Goal: Task Accomplishment & Management: Manage account settings

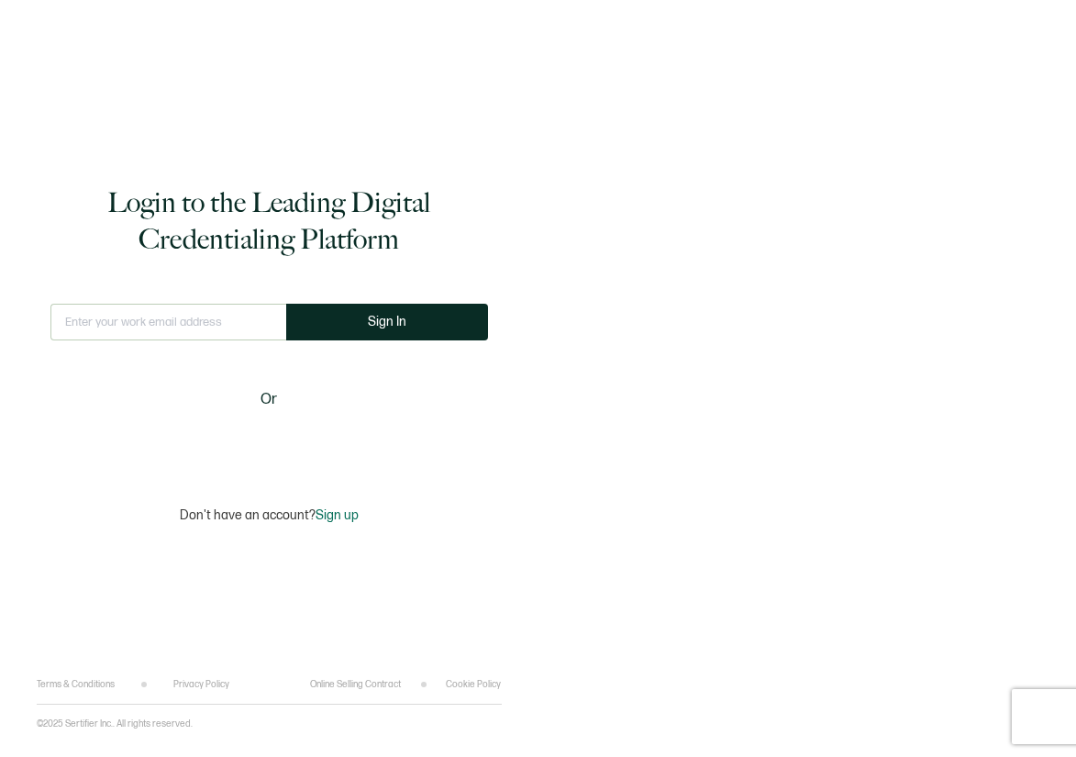
type input "[EMAIL_ADDRESS][PERSON_NAME][DOMAIN_NAME]"
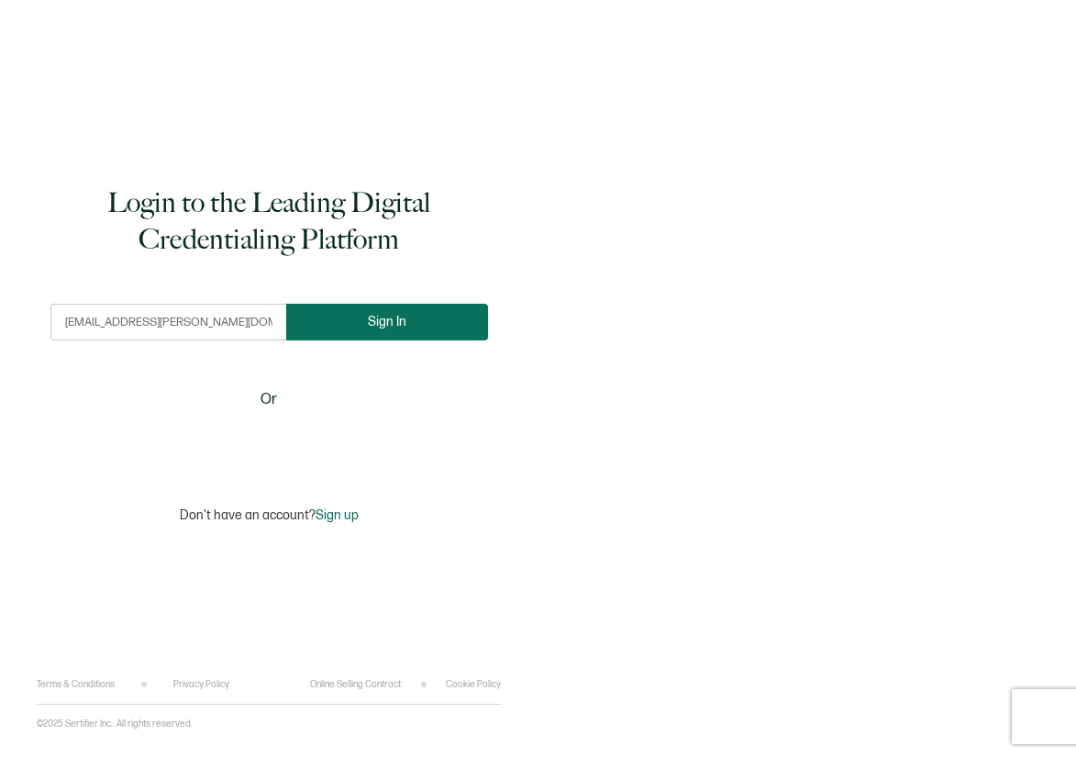
click at [392, 310] on button "Sign In" at bounding box center [387, 322] width 202 height 37
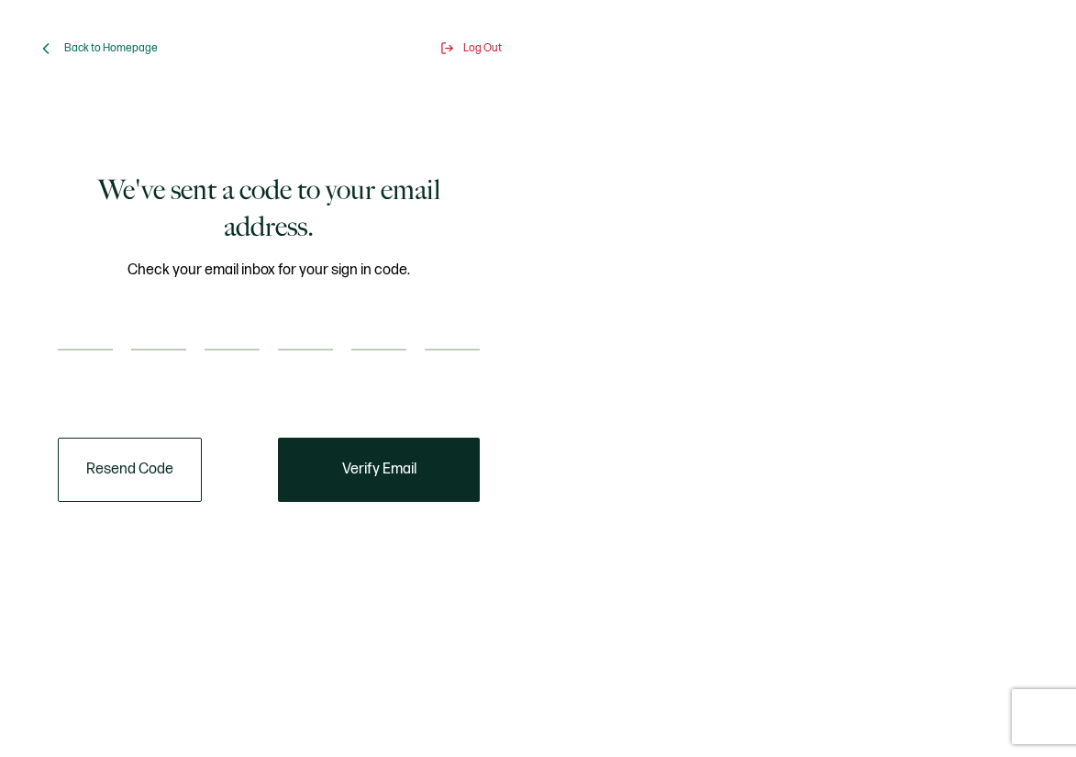
click at [77, 343] on input "number" at bounding box center [85, 332] width 55 height 37
paste input "8"
type input "8"
type input "1"
type input "7"
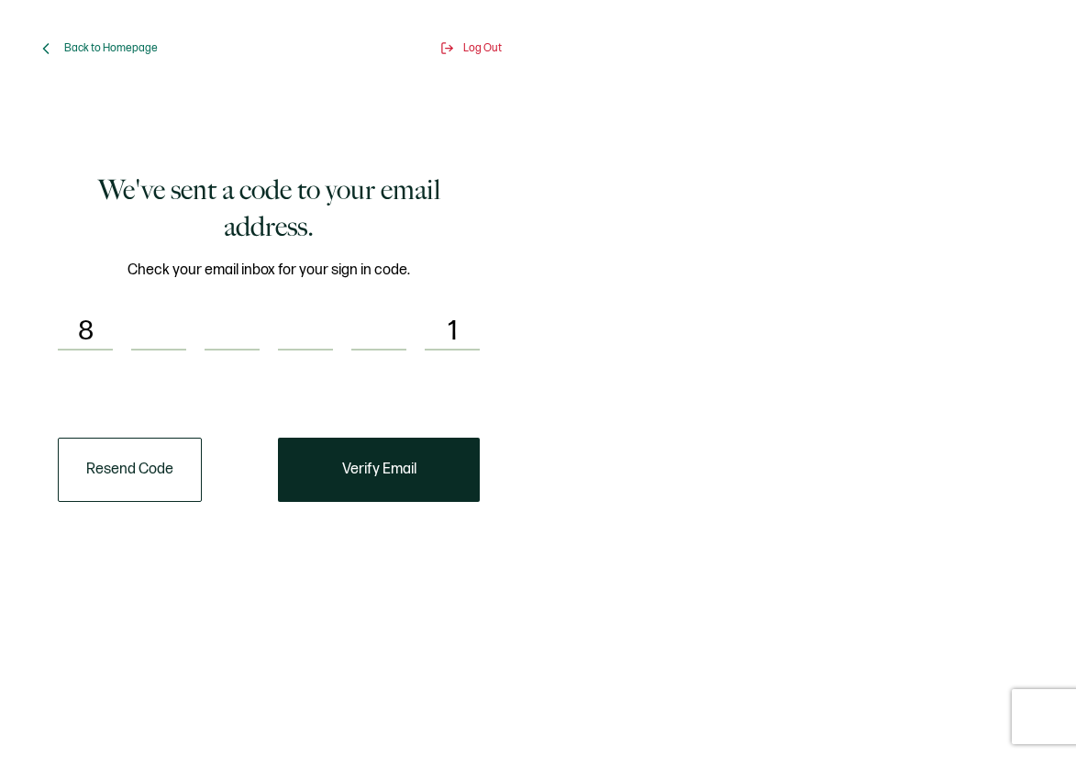
type input "9"
type input "0"
type input "3"
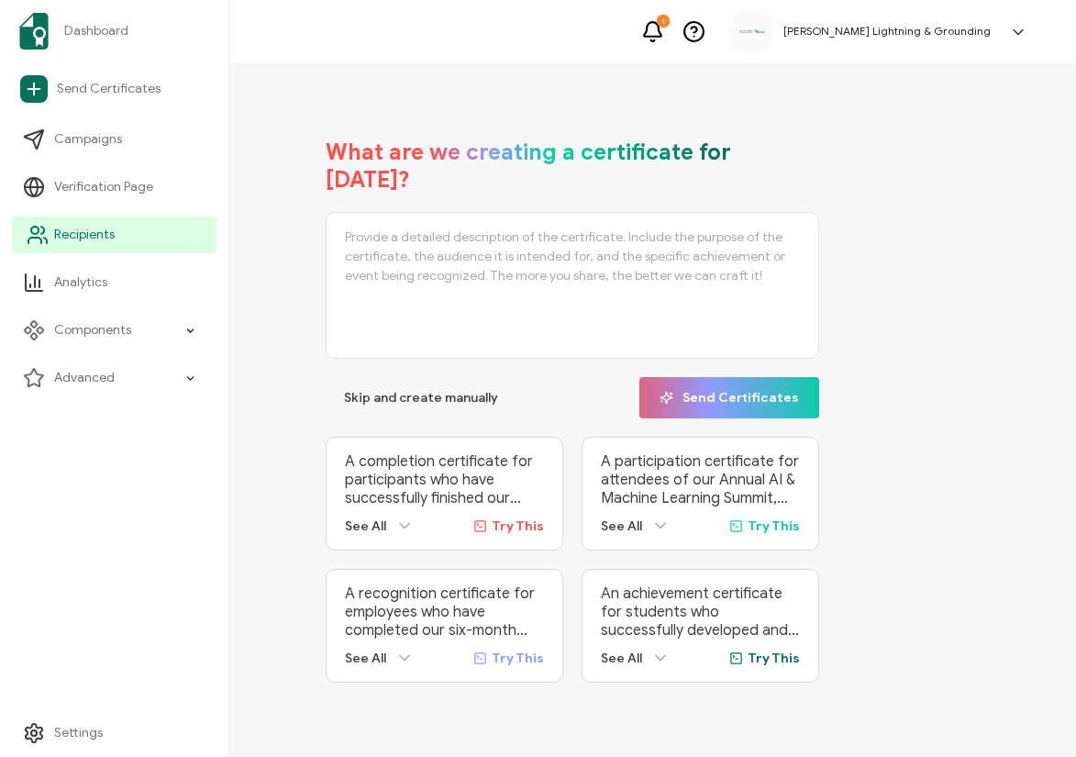
drag, startPoint x: 39, startPoint y: 236, endPoint x: 121, endPoint y: 229, distance: 82.8
click at [39, 236] on icon at bounding box center [38, 235] width 22 height 22
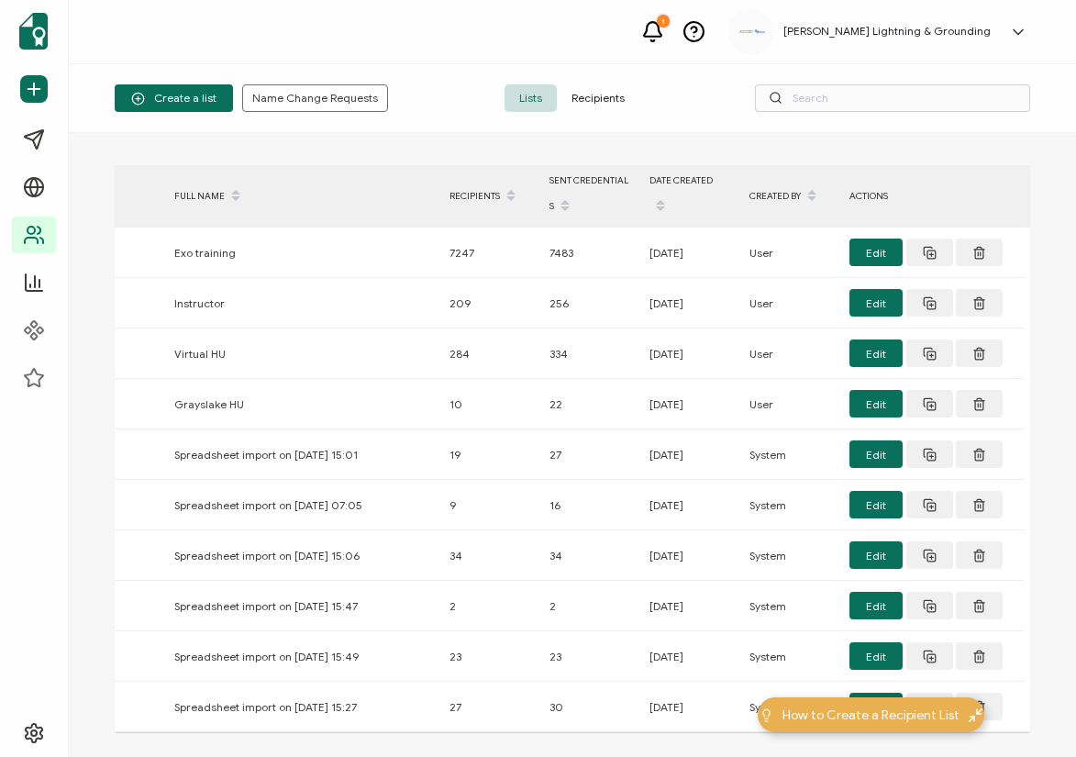
click at [623, 99] on span "Recipients" at bounding box center [598, 98] width 83 height 28
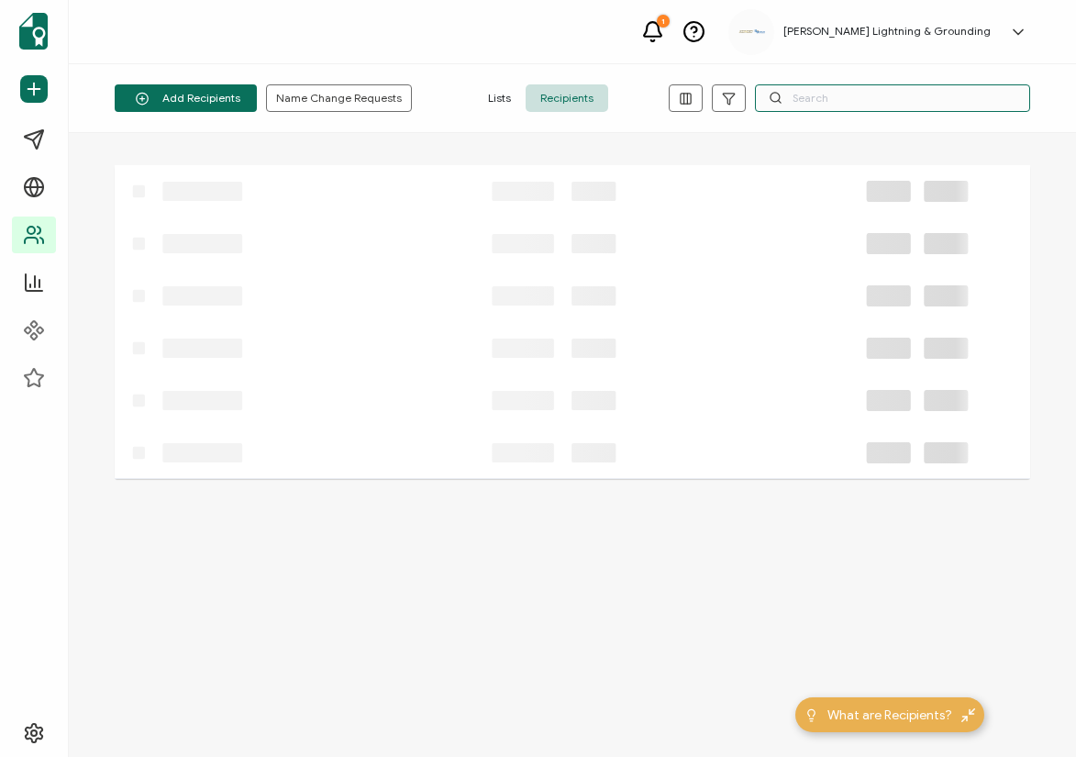
click at [960, 97] on input "text" at bounding box center [892, 98] width 275 height 28
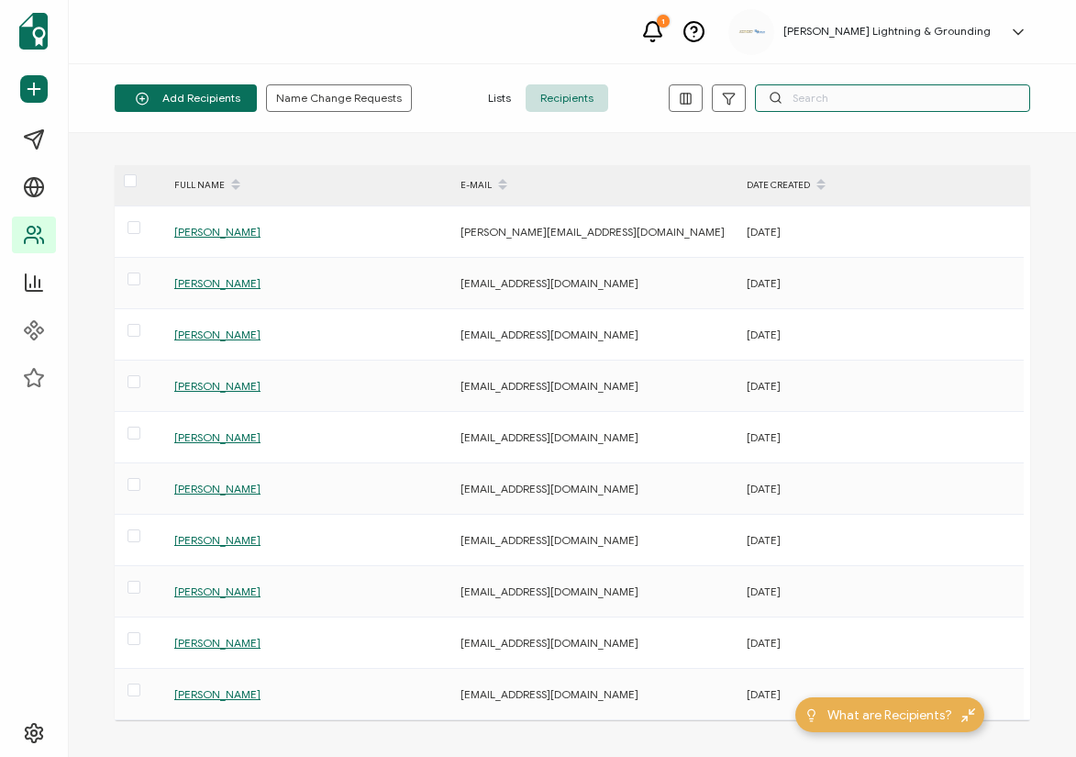
paste input "Johnny Gardner"
type input "Johnny Gardner"
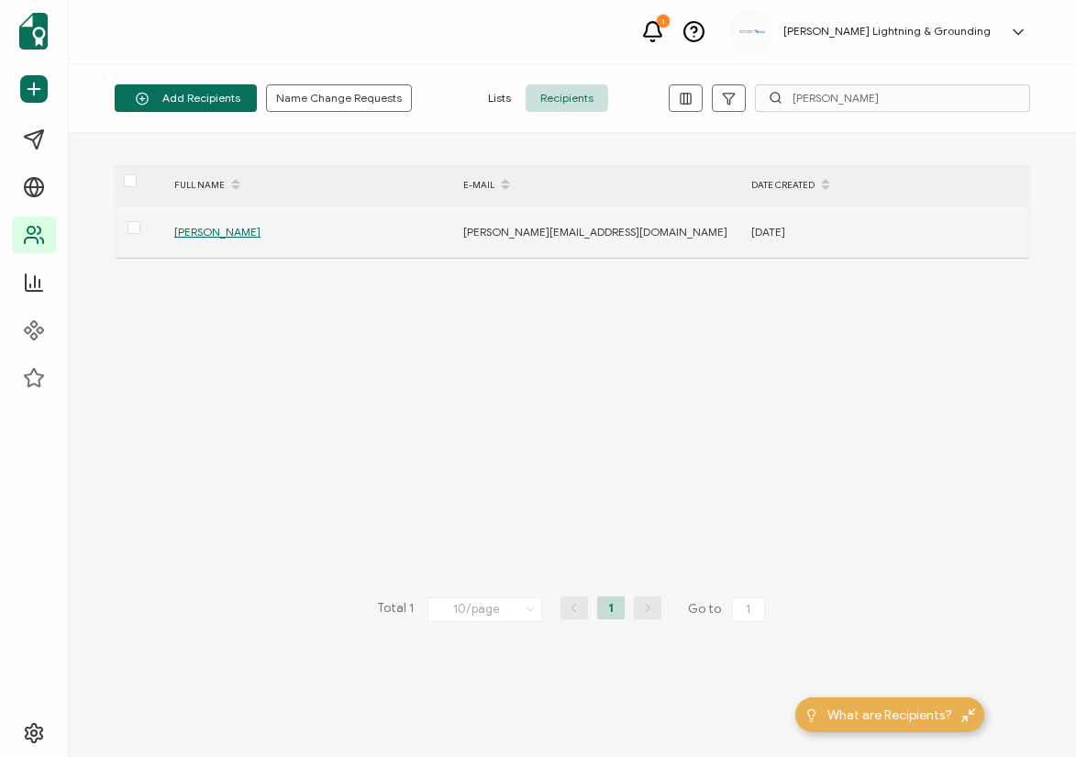
click at [206, 228] on span "Johnny Gardner" at bounding box center [217, 232] width 86 height 14
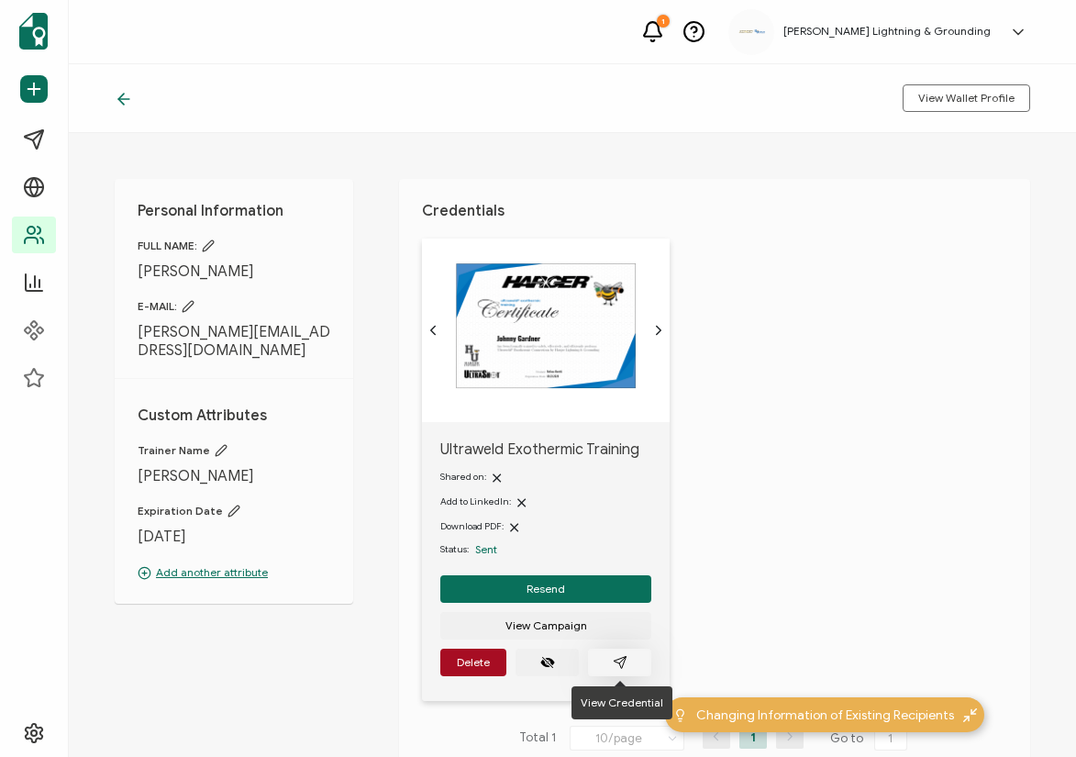
click at [610, 669] on button "button" at bounding box center [619, 663] width 63 height 28
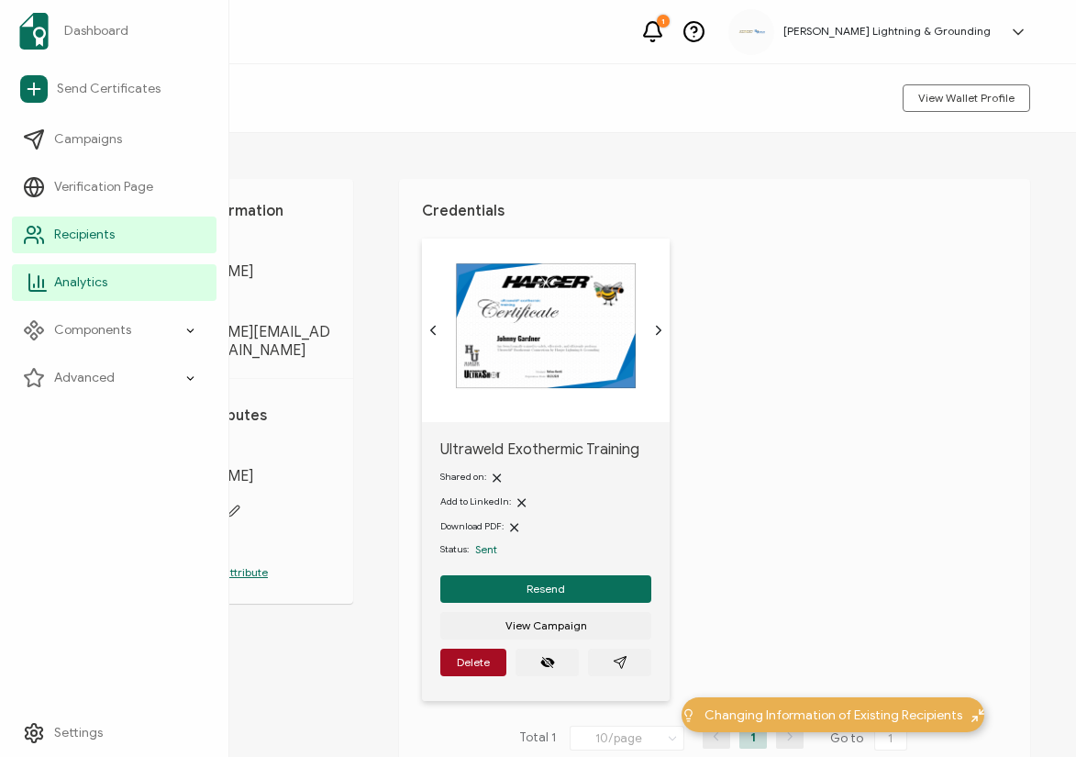
click at [49, 270] on link "Analytics" at bounding box center [114, 282] width 205 height 37
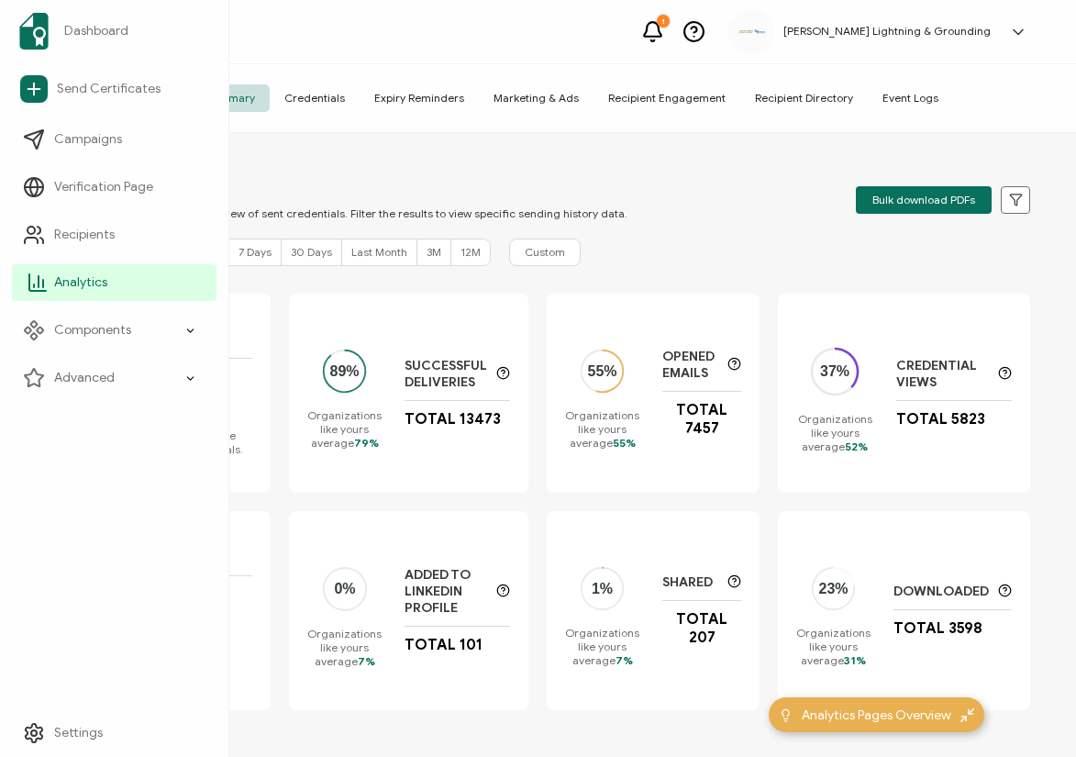
click at [54, 281] on span "Analytics" at bounding box center [80, 282] width 53 height 18
click at [107, 234] on span "Recipients" at bounding box center [84, 235] width 61 height 18
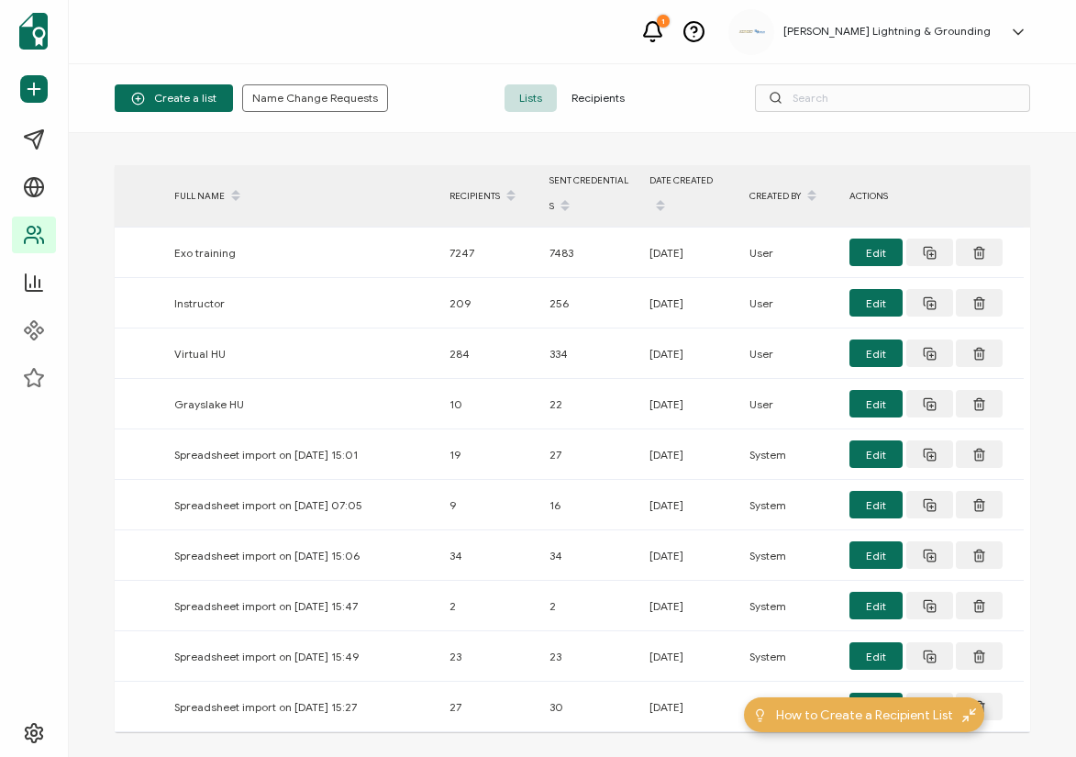
click at [573, 110] on span "Recipients" at bounding box center [598, 98] width 83 height 28
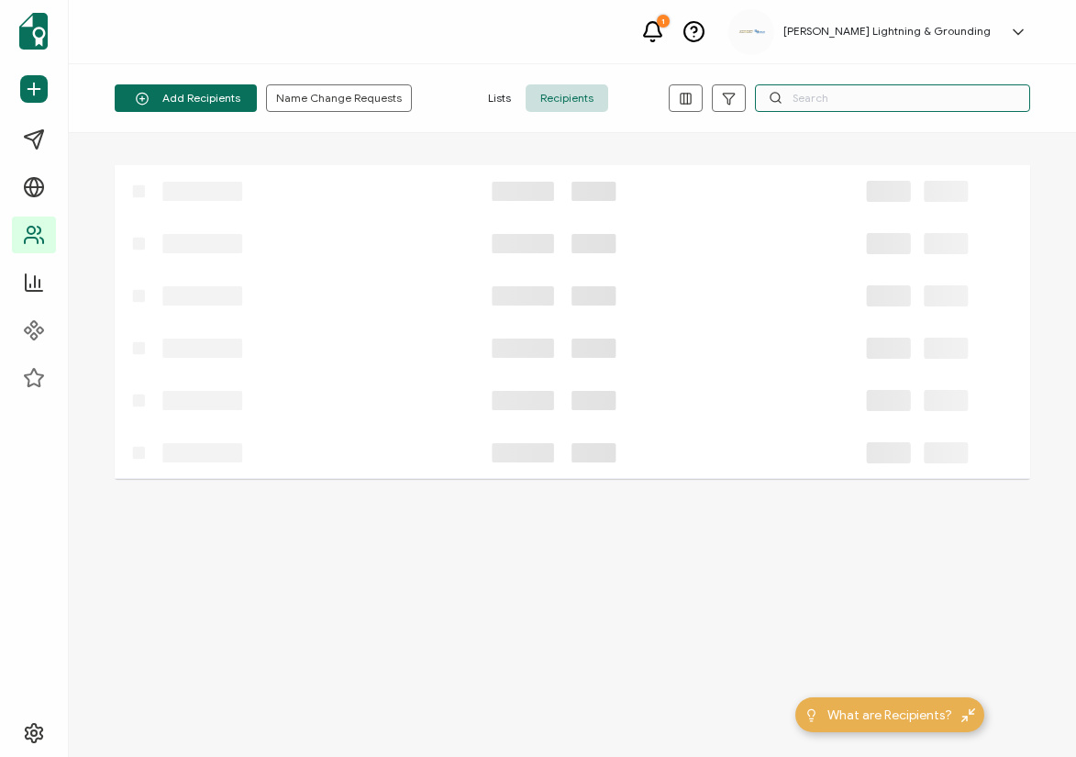
click at [860, 105] on input "text" at bounding box center [892, 98] width 275 height 28
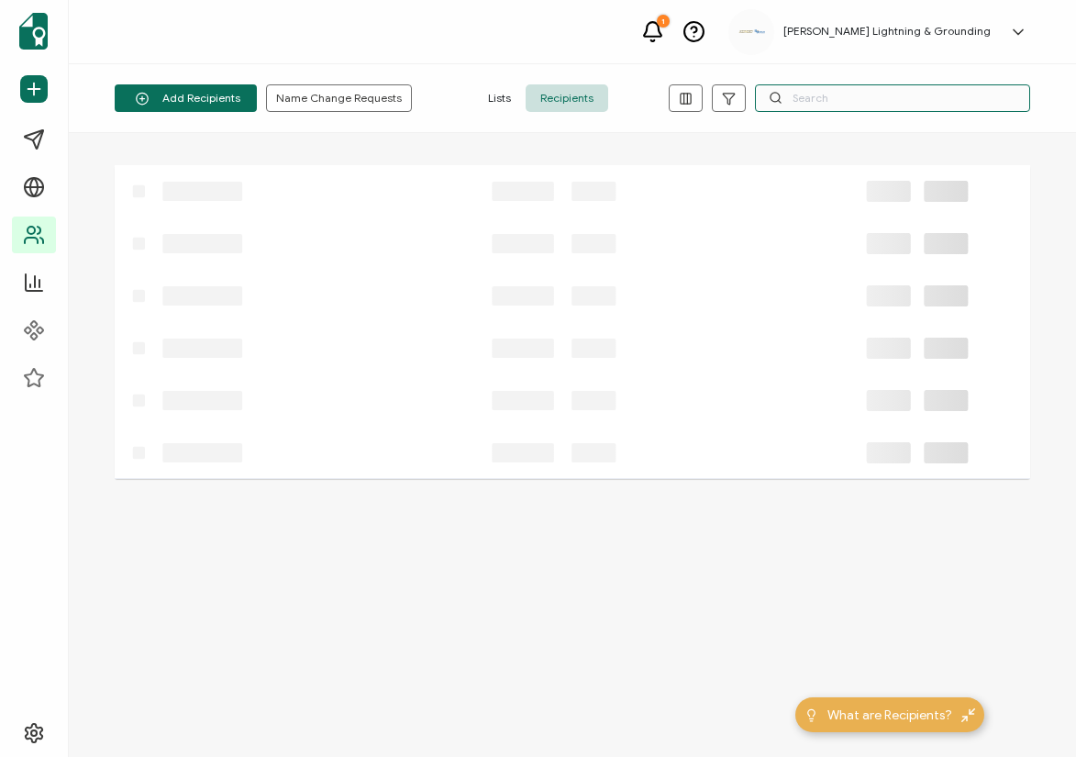
paste input "LaJoie"
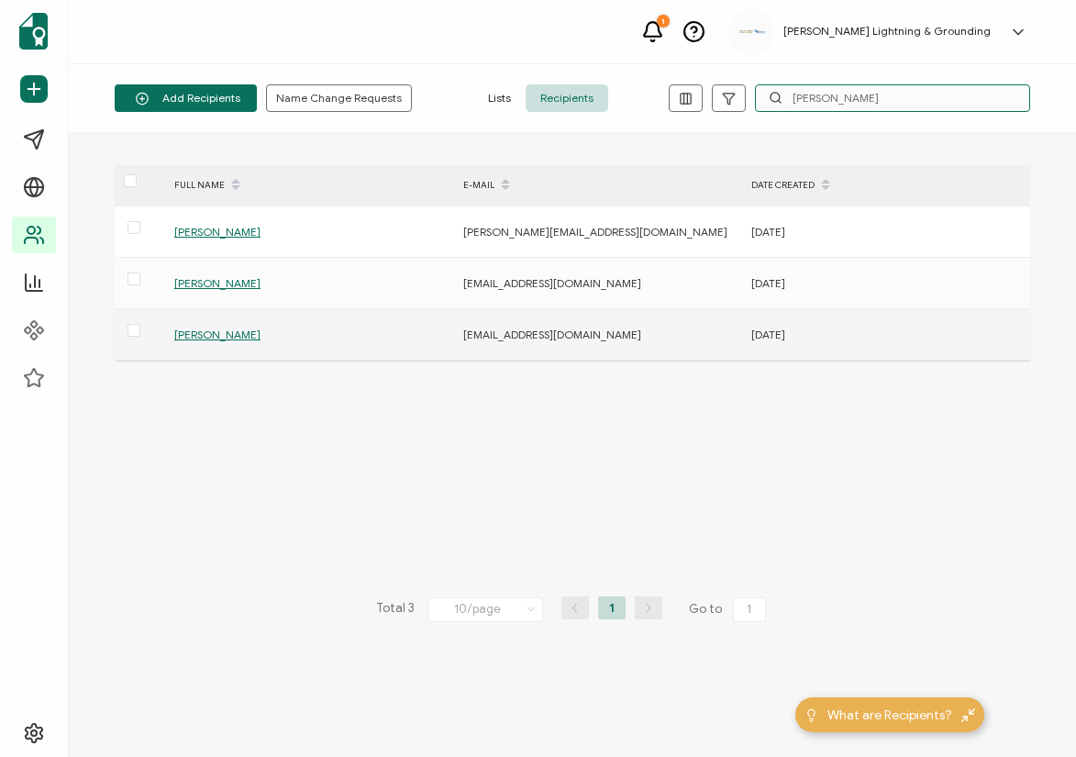
type input "LaJoie"
click at [236, 339] on span "Patrick LaJoie" at bounding box center [217, 335] width 86 height 14
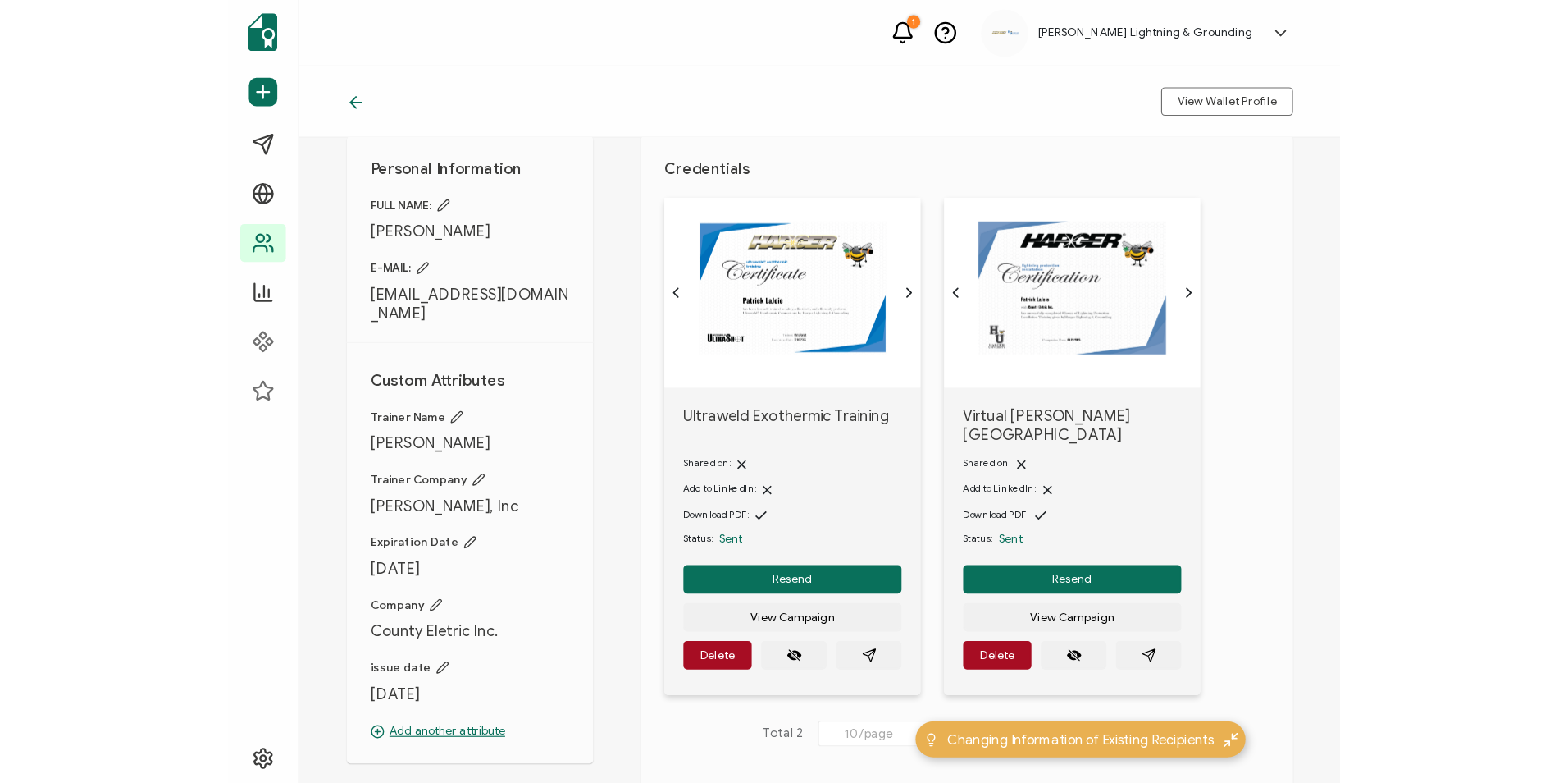
scroll to position [82, 0]
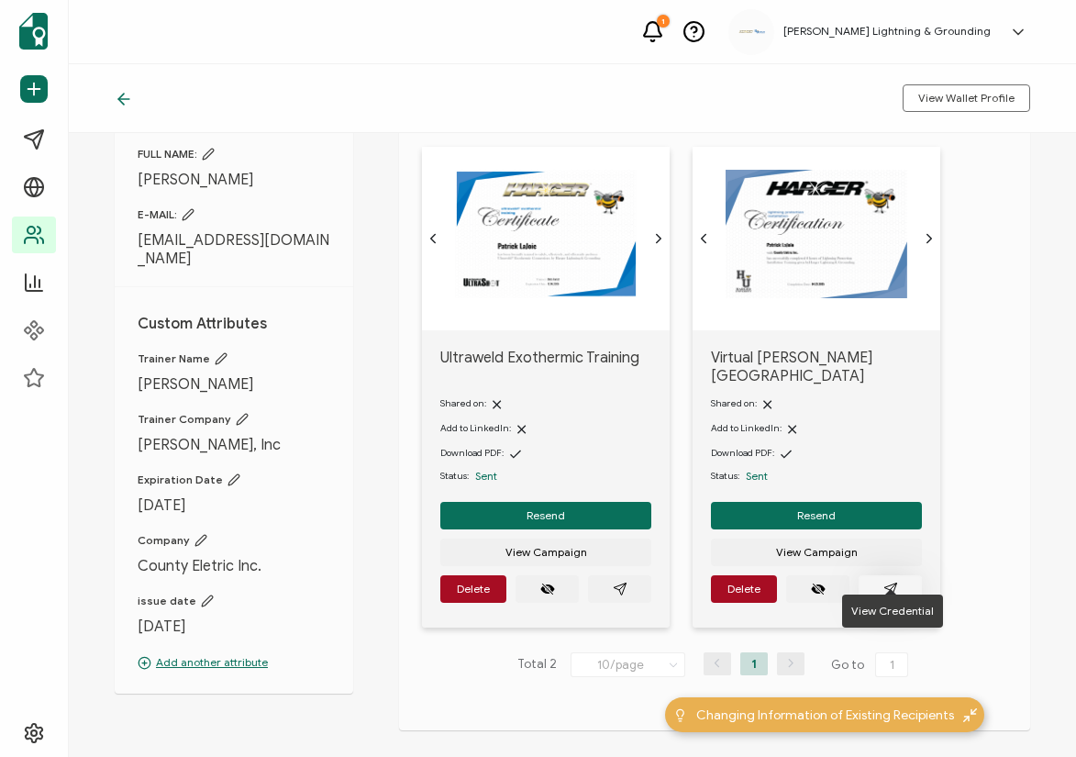
click at [888, 581] on button "button" at bounding box center [890, 589] width 63 height 28
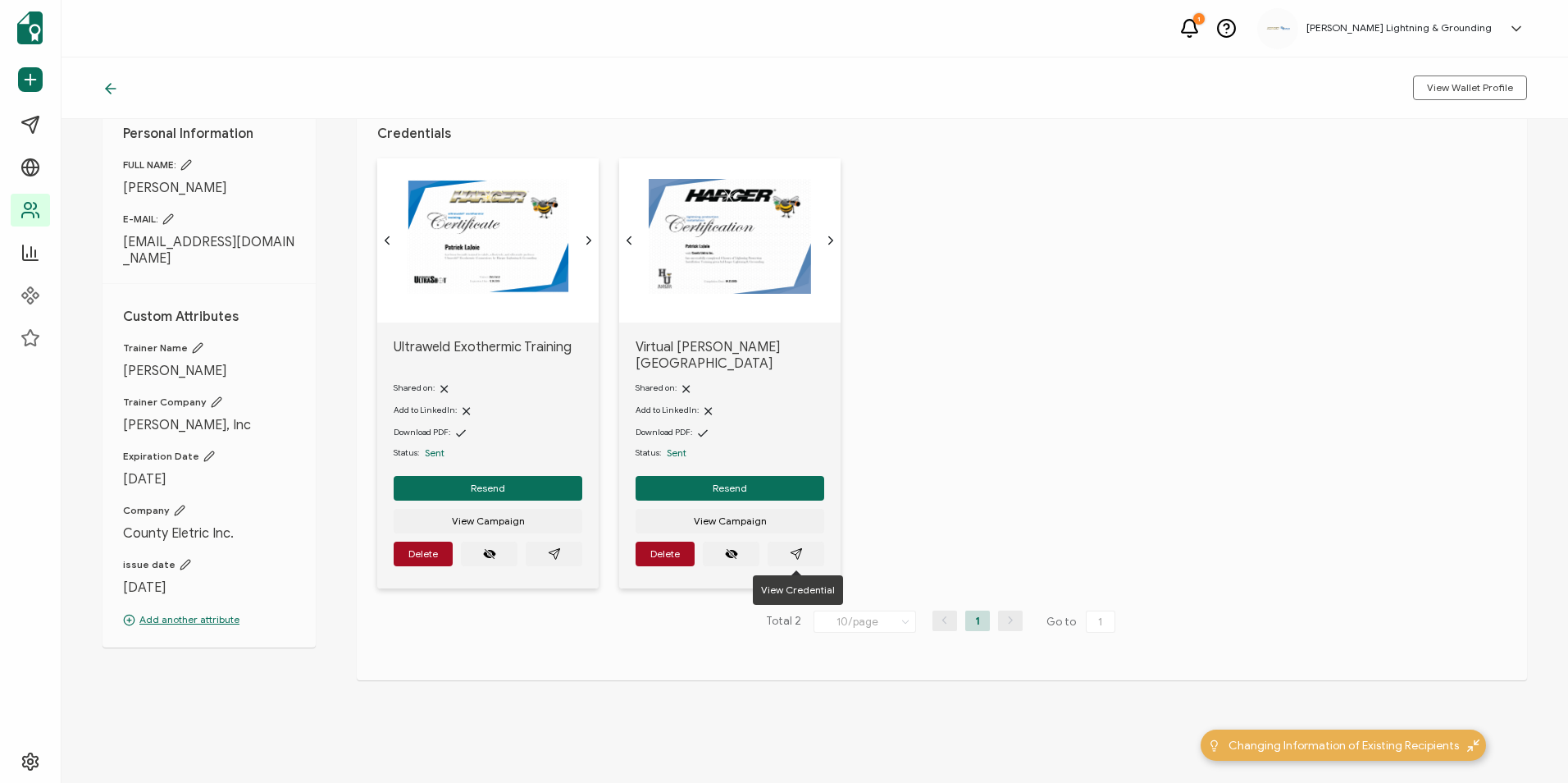
scroll to position [38, 0]
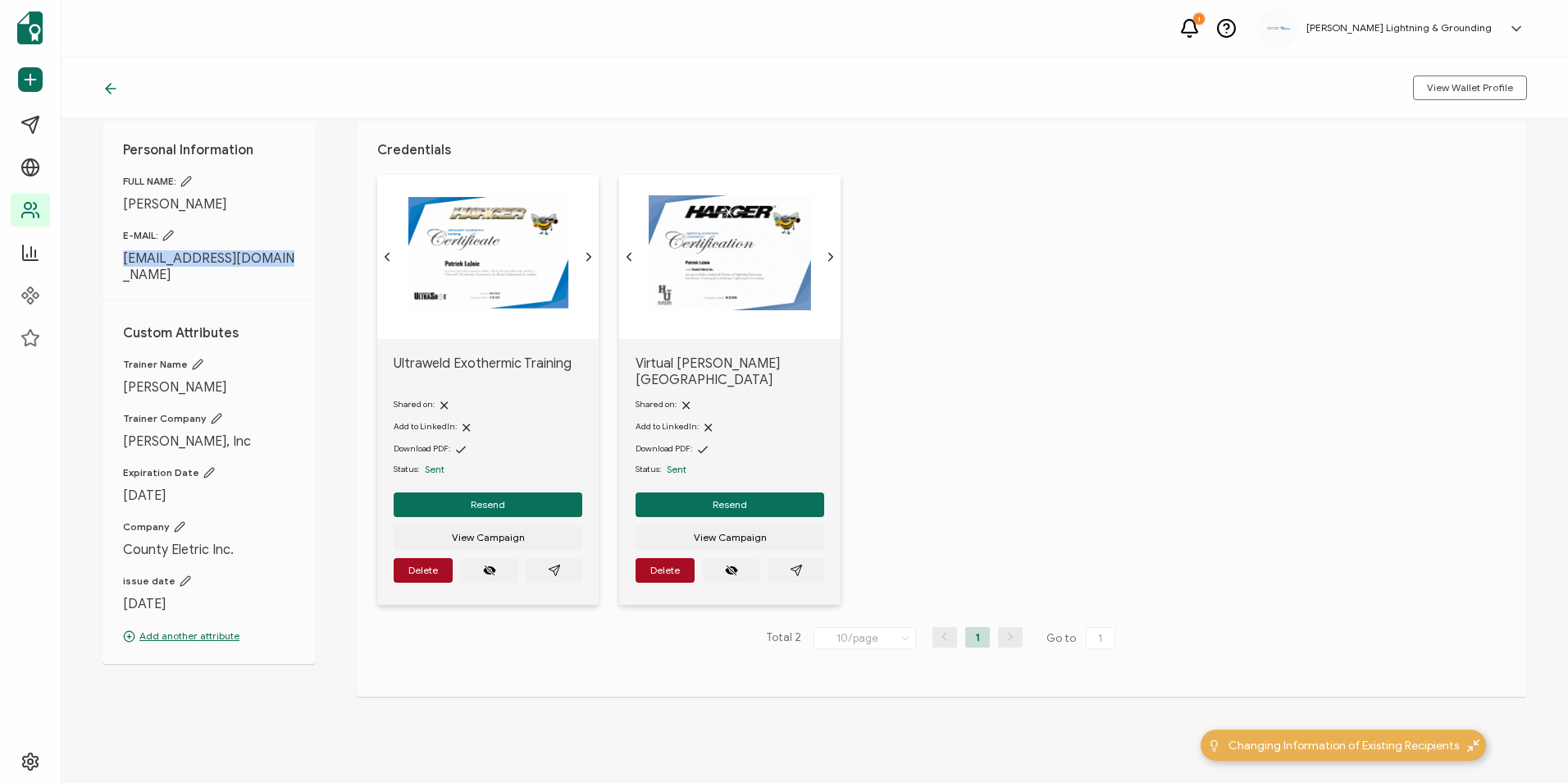
drag, startPoint x: 275, startPoint y: 257, endPoint x: 125, endPoint y: 265, distance: 150.2
click at [125, 265] on span "pat@countyelectric.net" at bounding box center [209, 266] width 172 height 33
copy span "pat@countyelectric.net"
click at [111, 82] on icon at bounding box center [111, 88] width 16 height 16
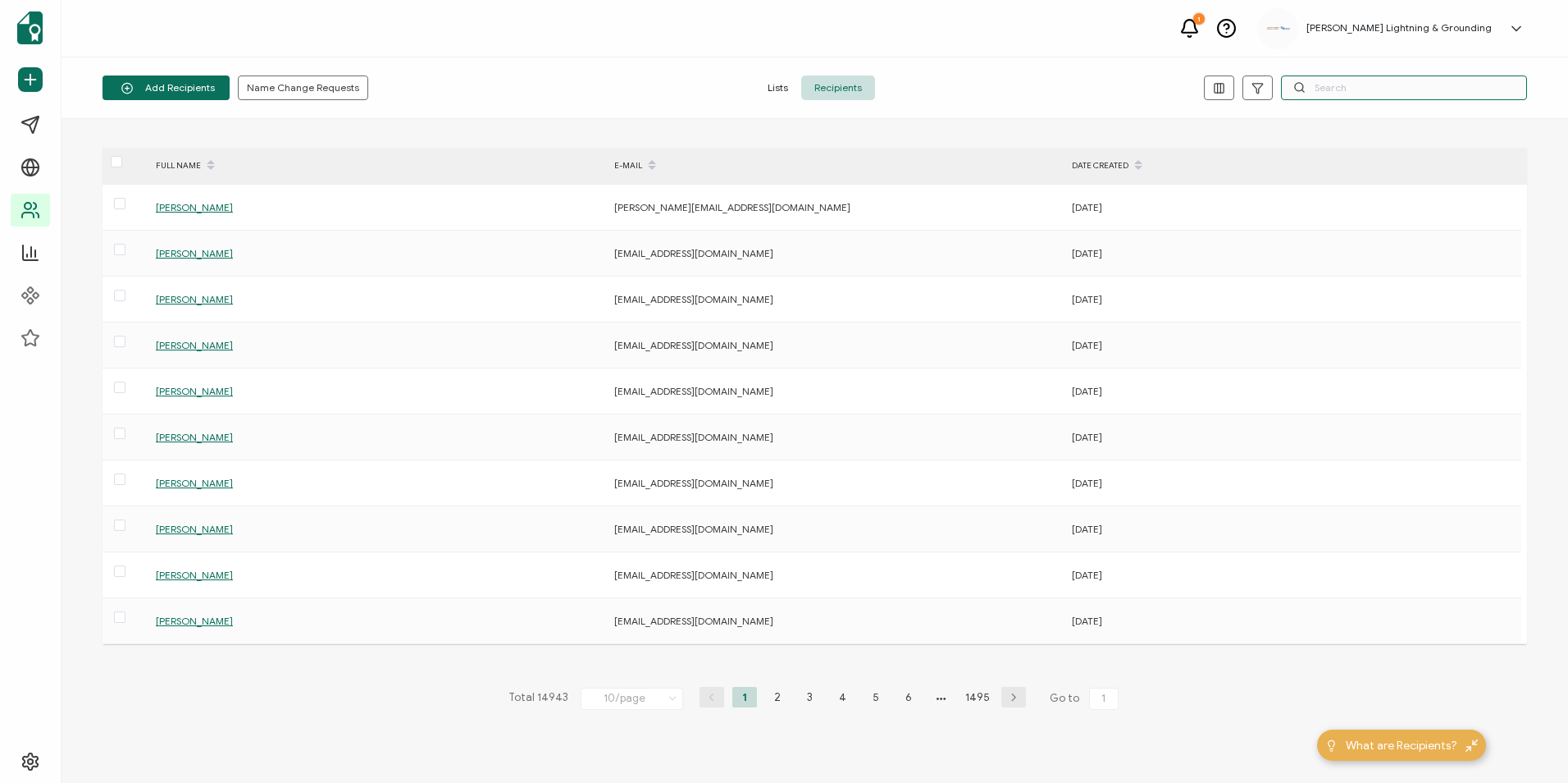
click at [961, 80] on input "text" at bounding box center [1403, 88] width 246 height 25
paste input "Farland"
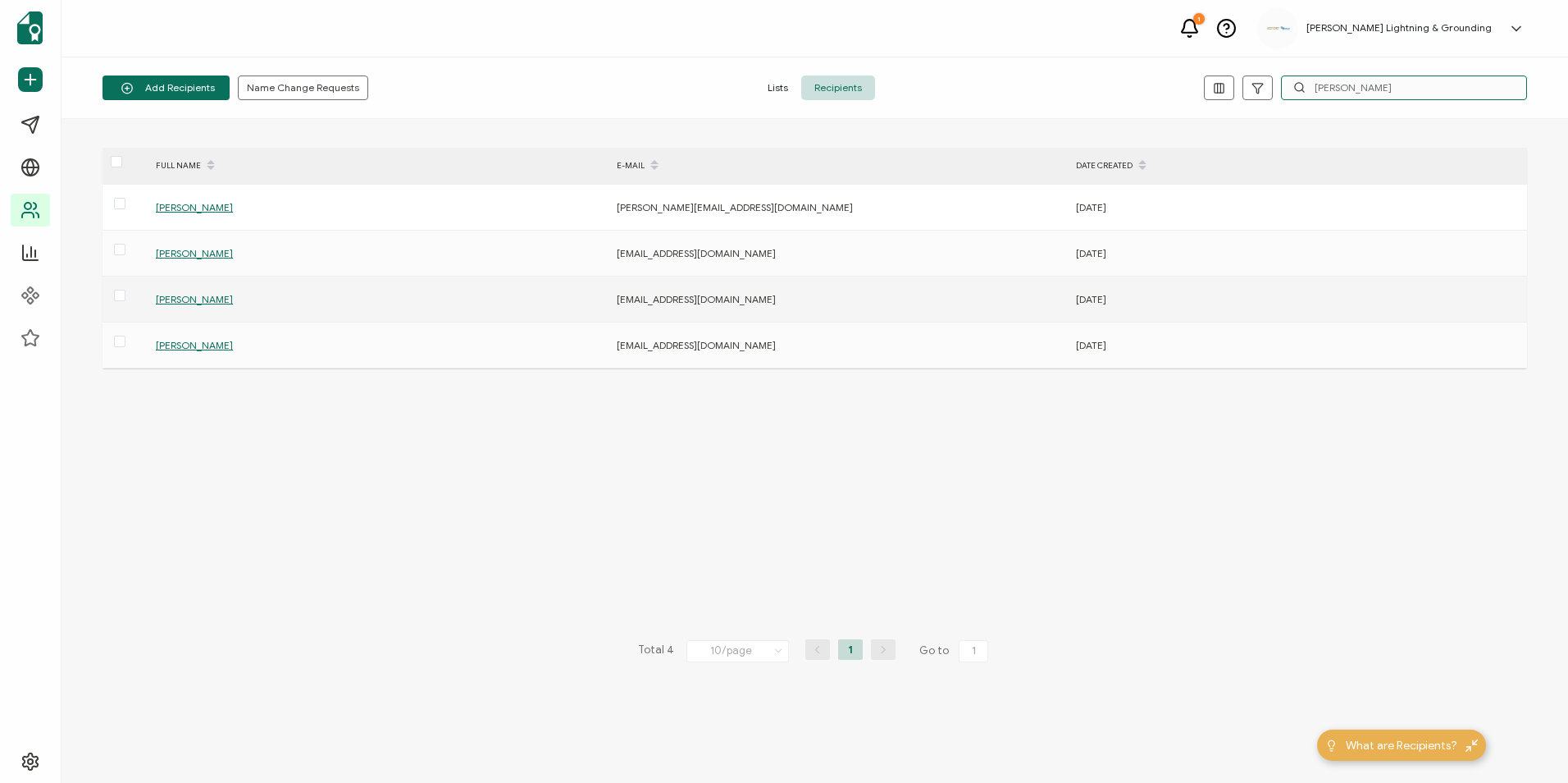
type input "Farland"
click at [208, 300] on span "[PERSON_NAME]" at bounding box center [194, 299] width 77 height 13
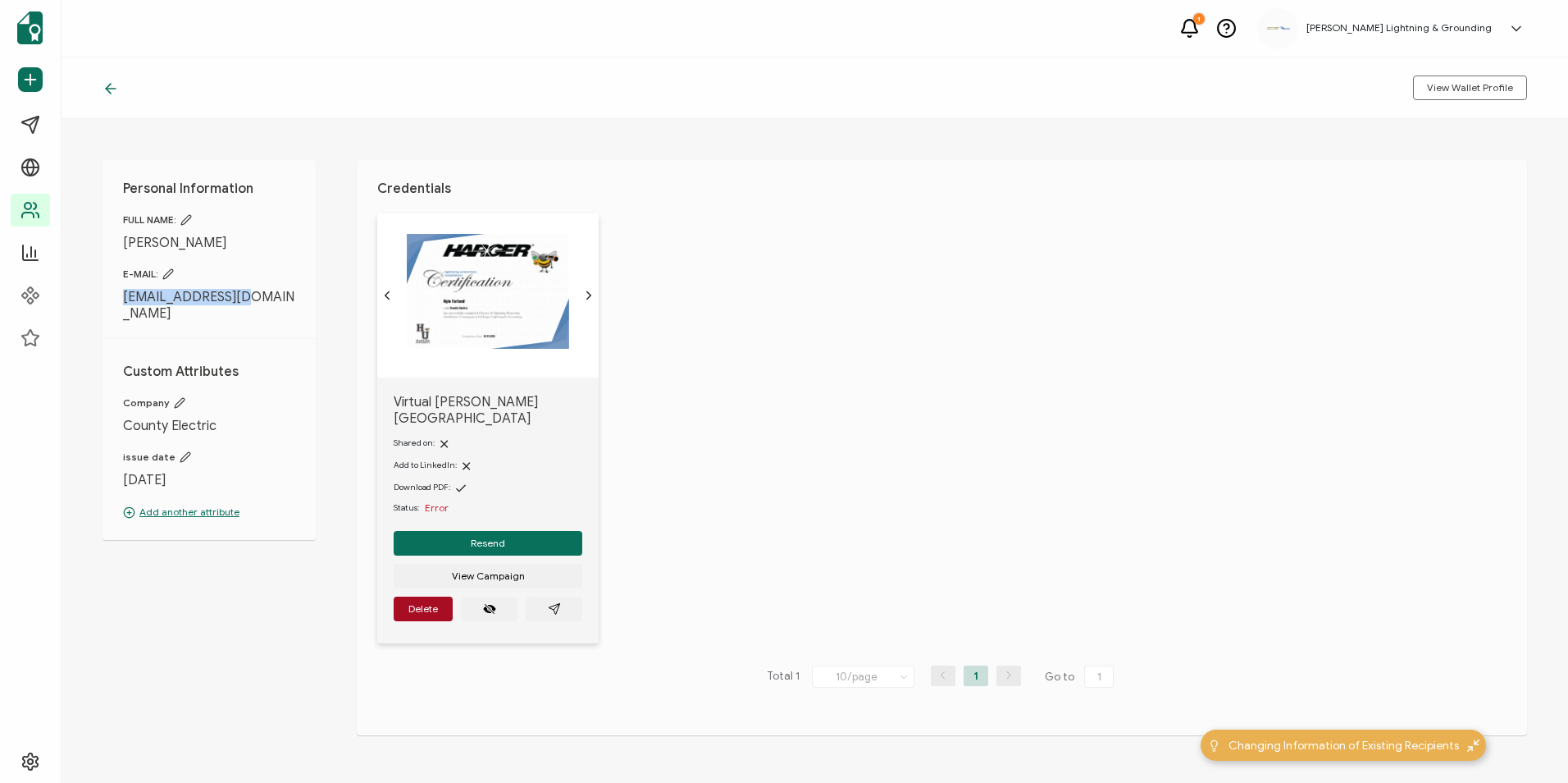
drag, startPoint x: 243, startPoint y: 298, endPoint x: 125, endPoint y: 302, distance: 118.1
click at [125, 302] on span "[EMAIL_ADDRESS][DOMAIN_NAME]" at bounding box center [209, 305] width 172 height 33
copy span "[EMAIL_ADDRESS][DOMAIN_NAME]"
click at [169, 272] on icon at bounding box center [168, 274] width 12 height 12
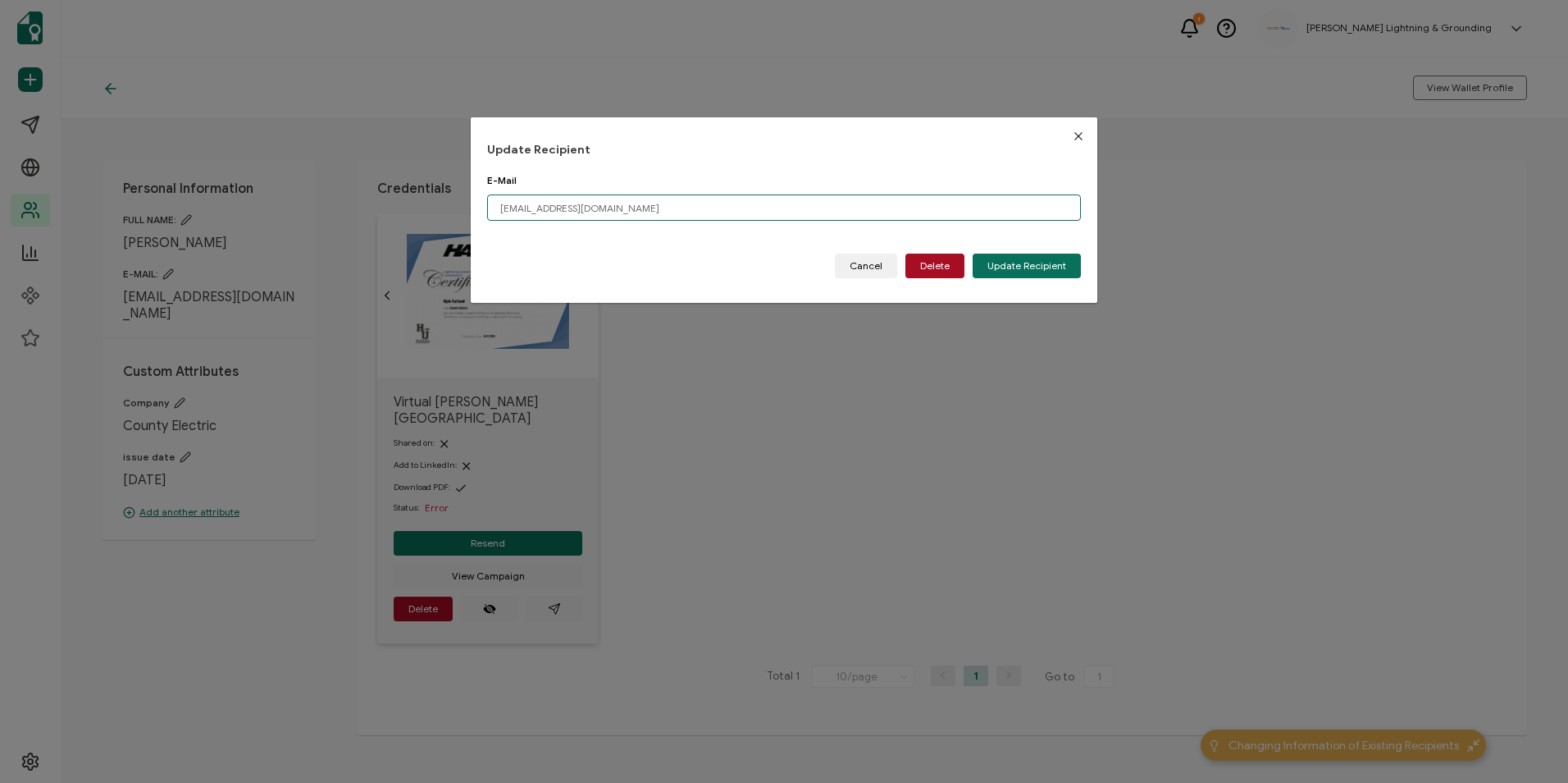
click at [593, 206] on input "[EMAIL_ADDRESS][DOMAIN_NAME]" at bounding box center [784, 207] width 594 height 26
click at [564, 209] on input "[EMAIL_ADDRESS][DOMAIN_NAME]" at bounding box center [784, 207] width 594 height 26
type input "[EMAIL_ADDRESS][DOMAIN_NAME]"
click at [961, 265] on span "Update Recipient" at bounding box center [1027, 265] width 79 height 10
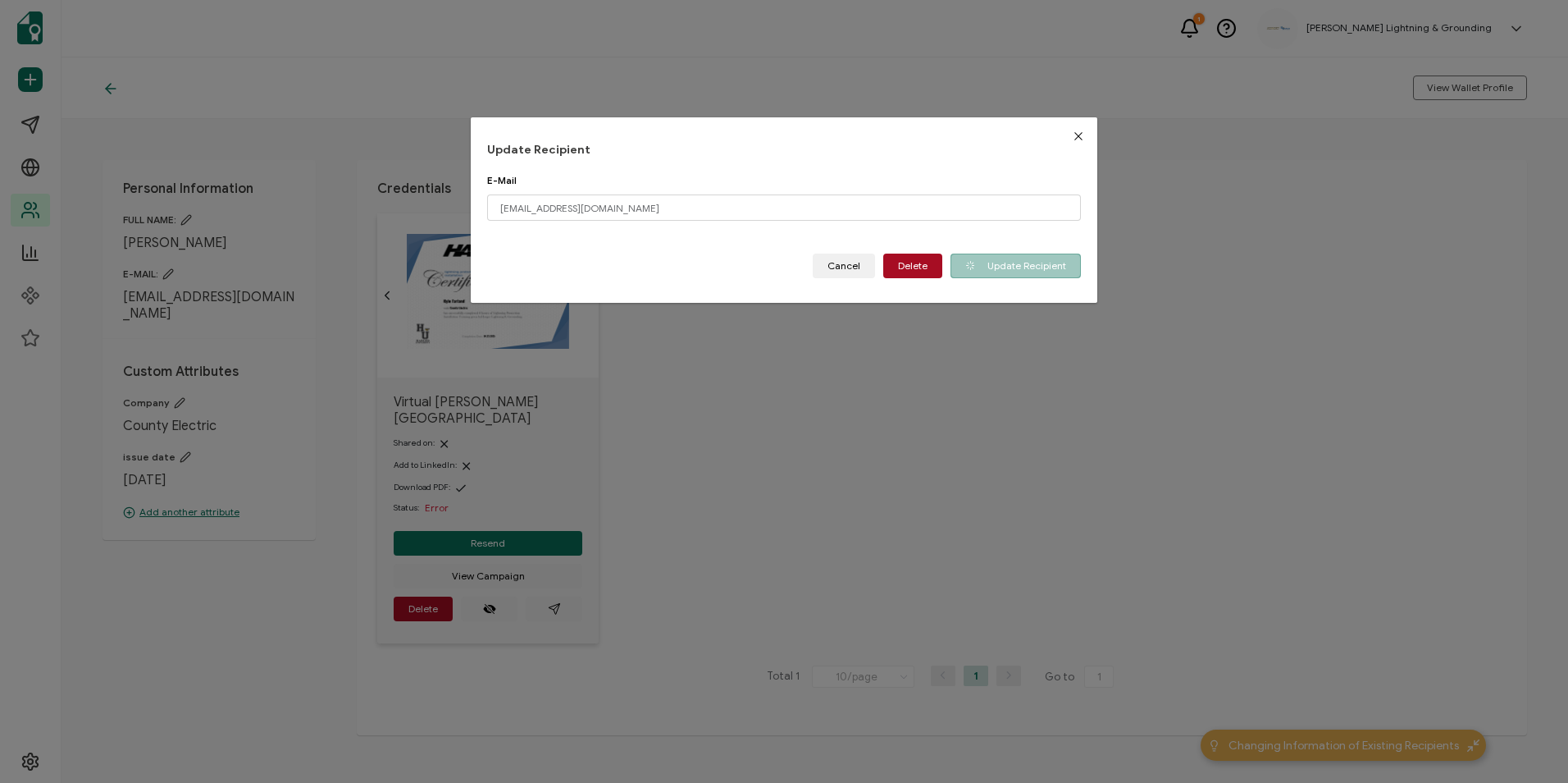
type input "[EMAIL_ADDRESS][DOMAIN_NAME]"
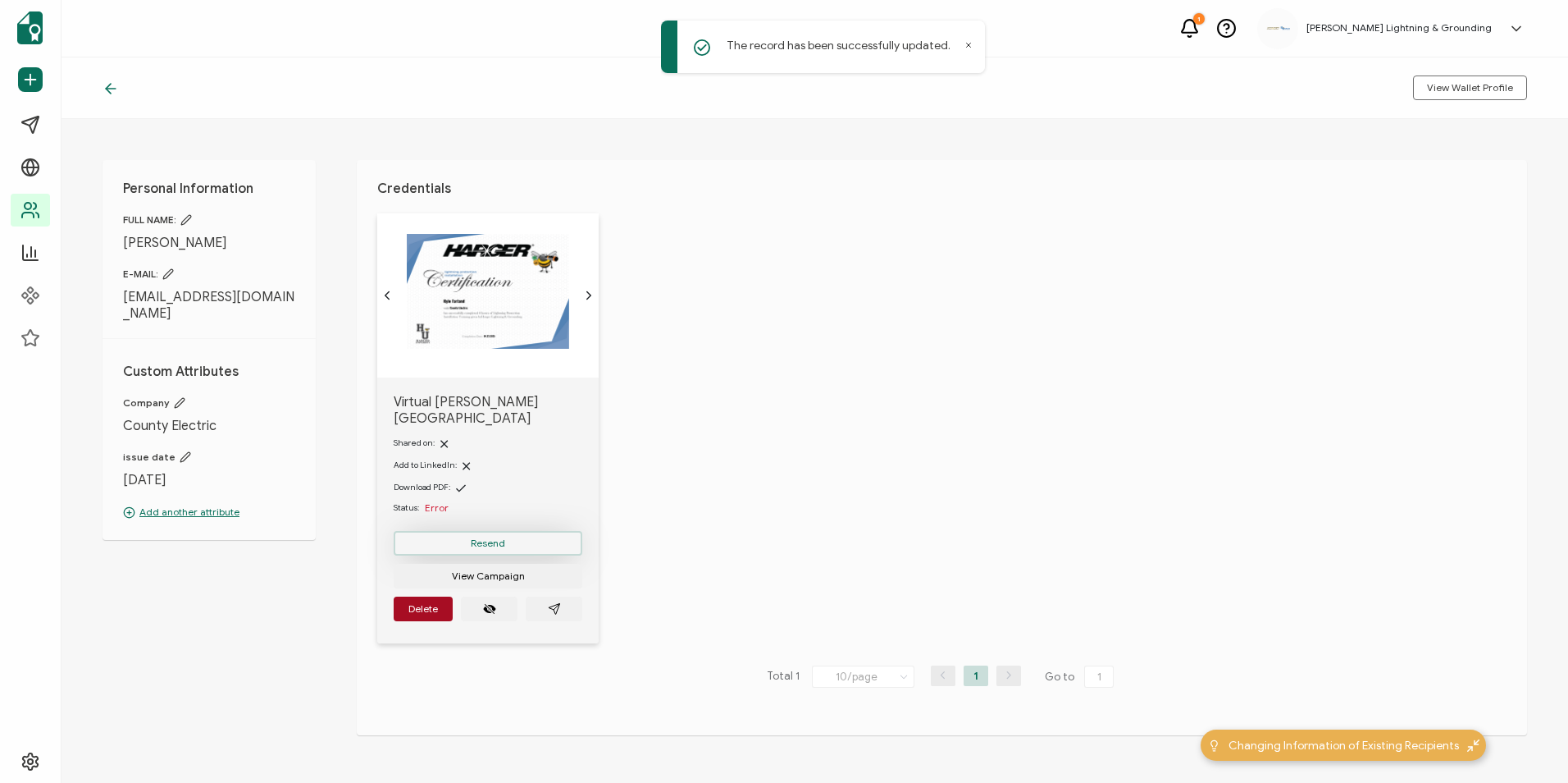
click at [537, 531] on button "Resend" at bounding box center [488, 543] width 189 height 25
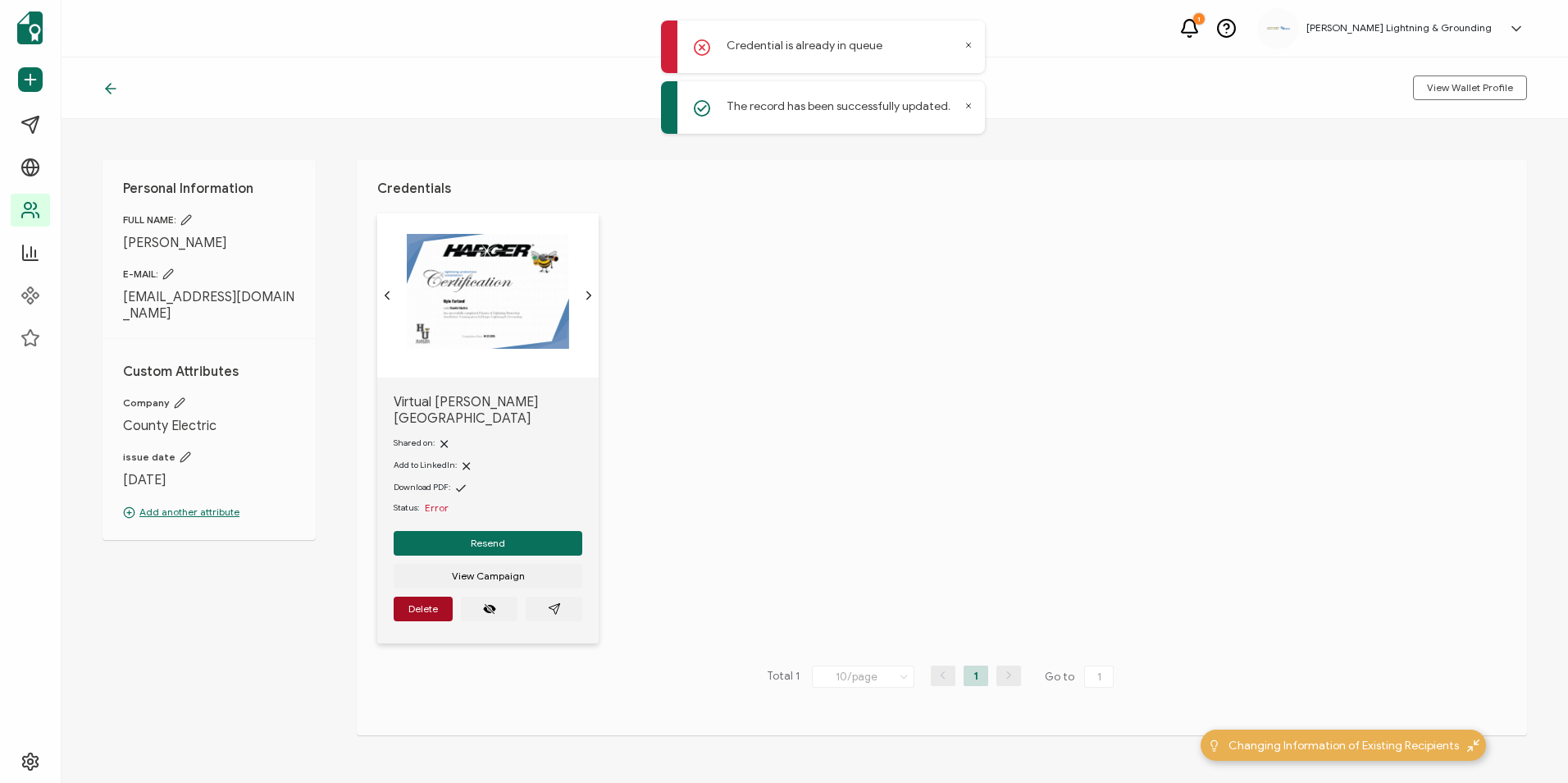
click at [799, 320] on div "Virtual Harger University Shared on: Add to LinkedIn: Download PDF: Status: Err…" at bounding box center [952, 439] width 1150 height 450
click at [107, 88] on icon at bounding box center [110, 88] width 10 height 0
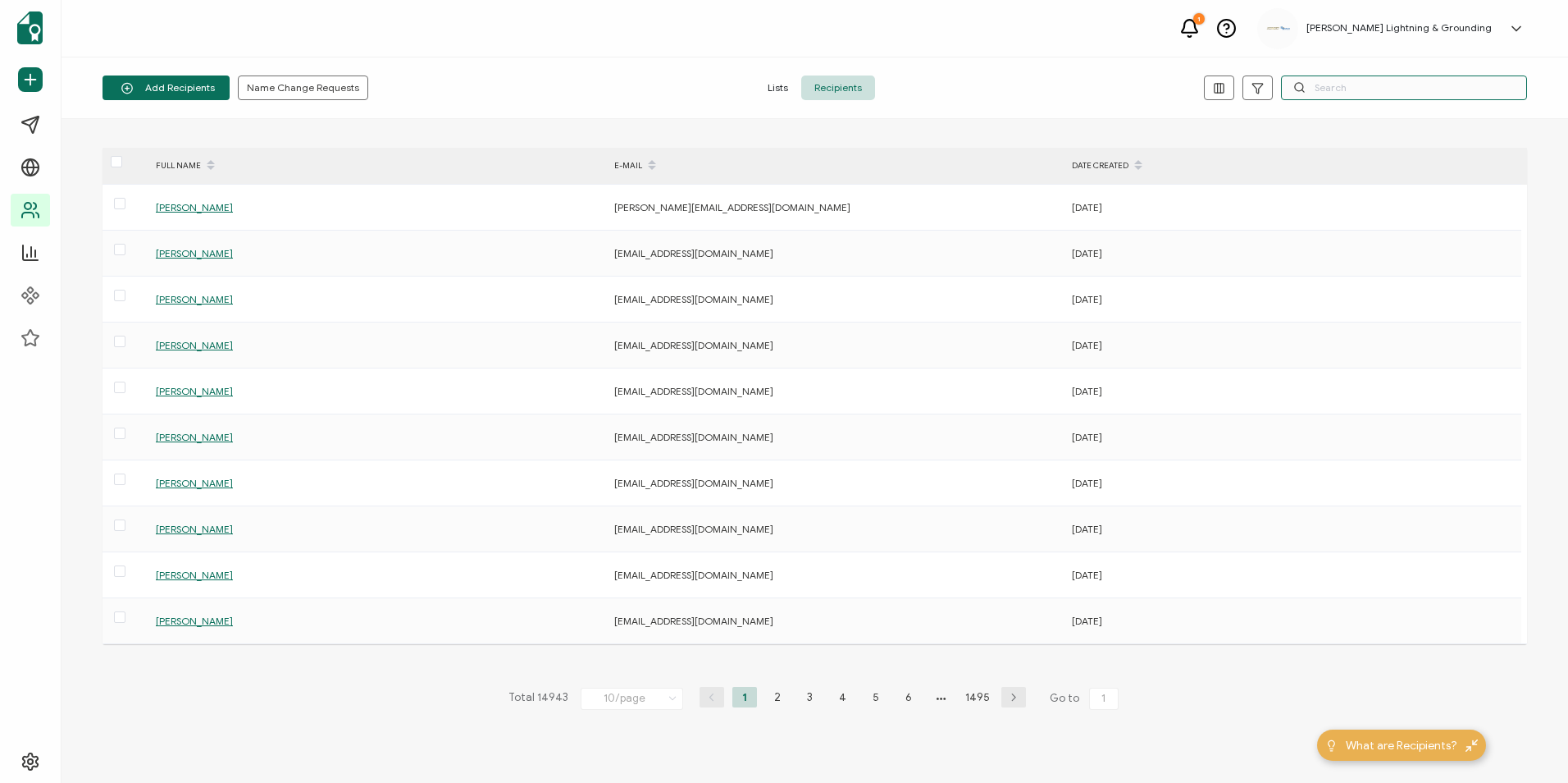
click at [1363, 85] on input "text" at bounding box center [1403, 88] width 246 height 25
paste input "[EMAIL_ADDRESS][DOMAIN_NAME]"
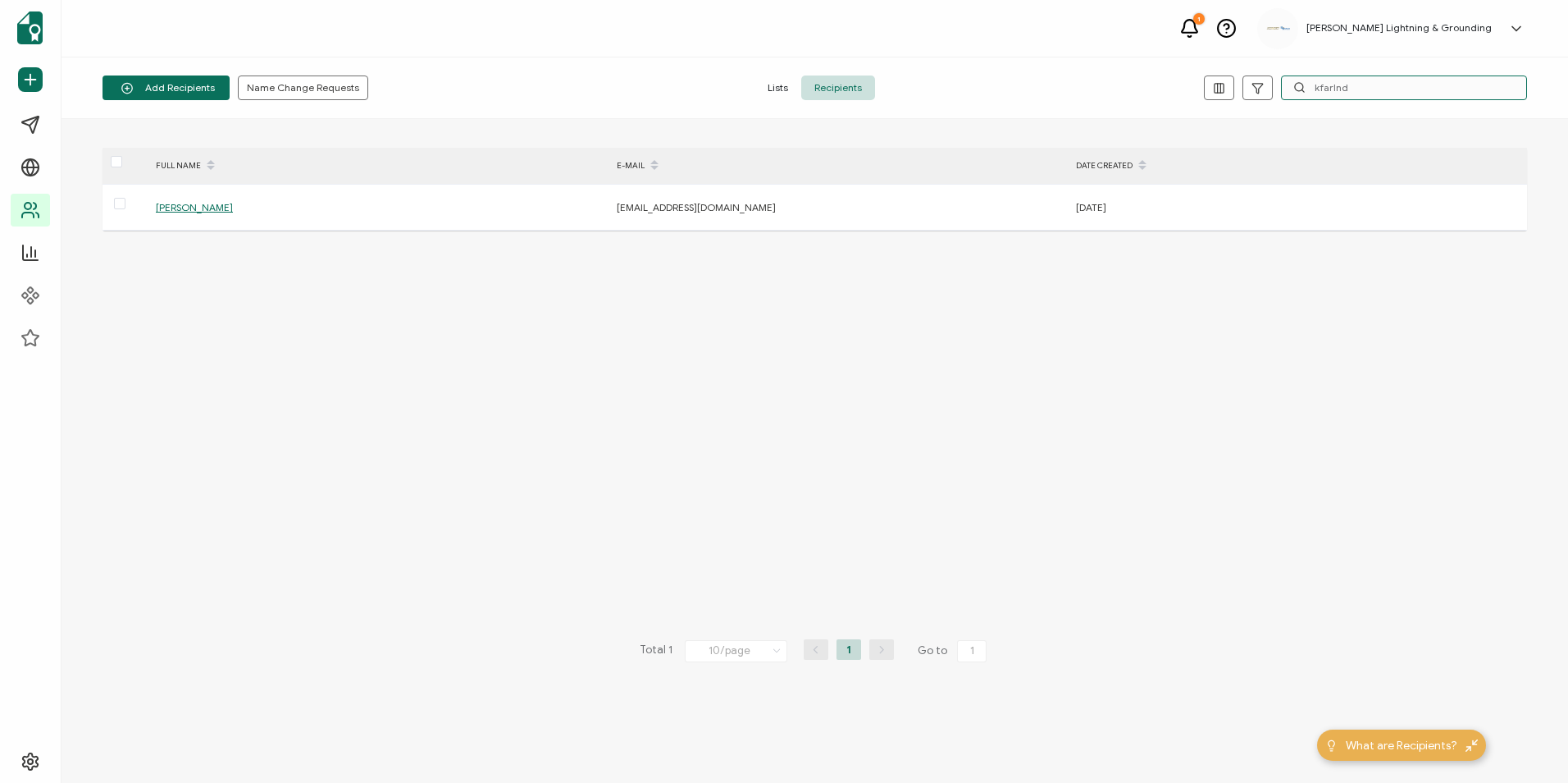
click at [1321, 88] on input "kfarlnd" at bounding box center [1403, 88] width 246 height 25
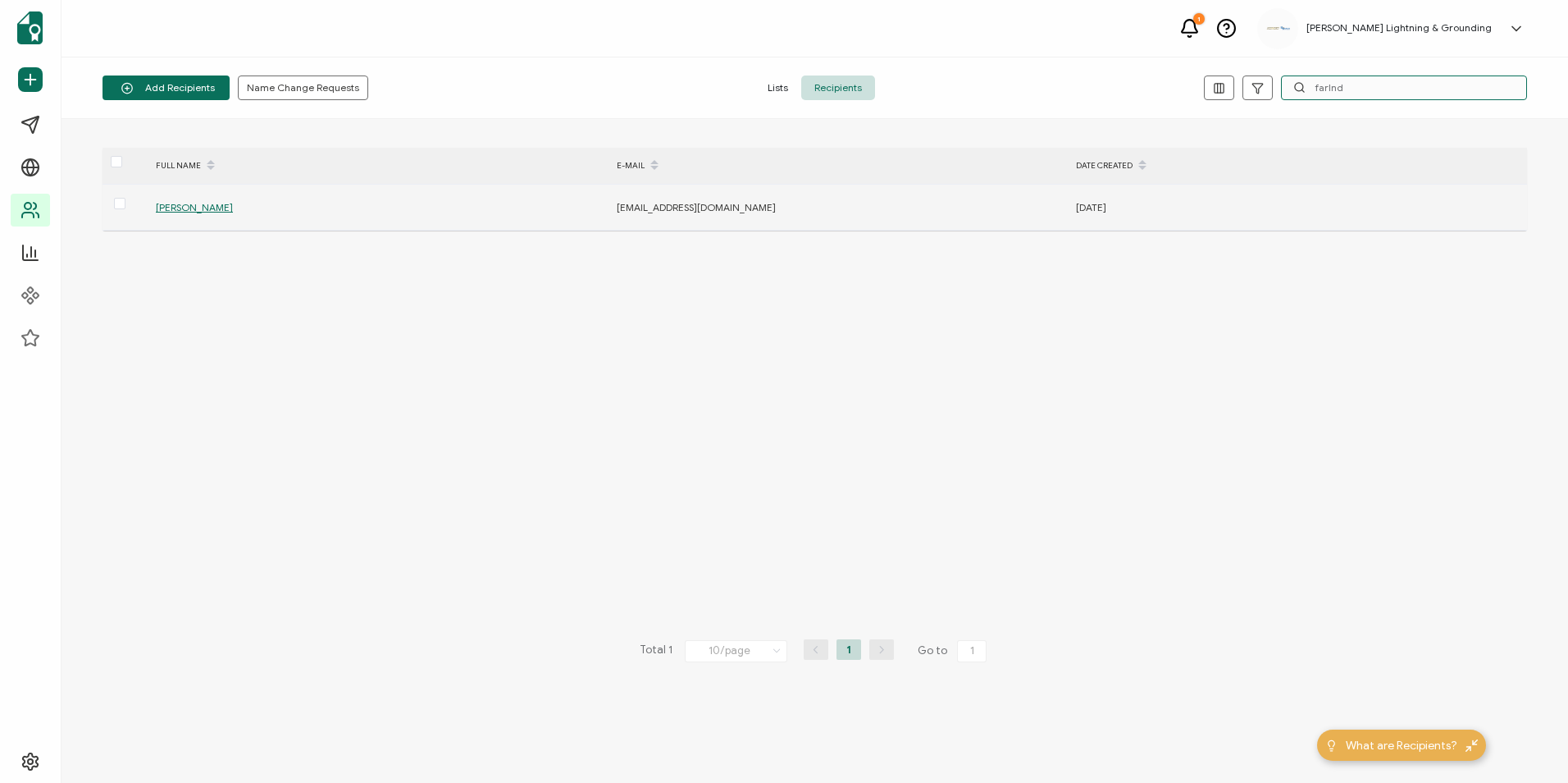
type input "farlnd"
click at [205, 206] on span "[PERSON_NAME]" at bounding box center [194, 207] width 77 height 13
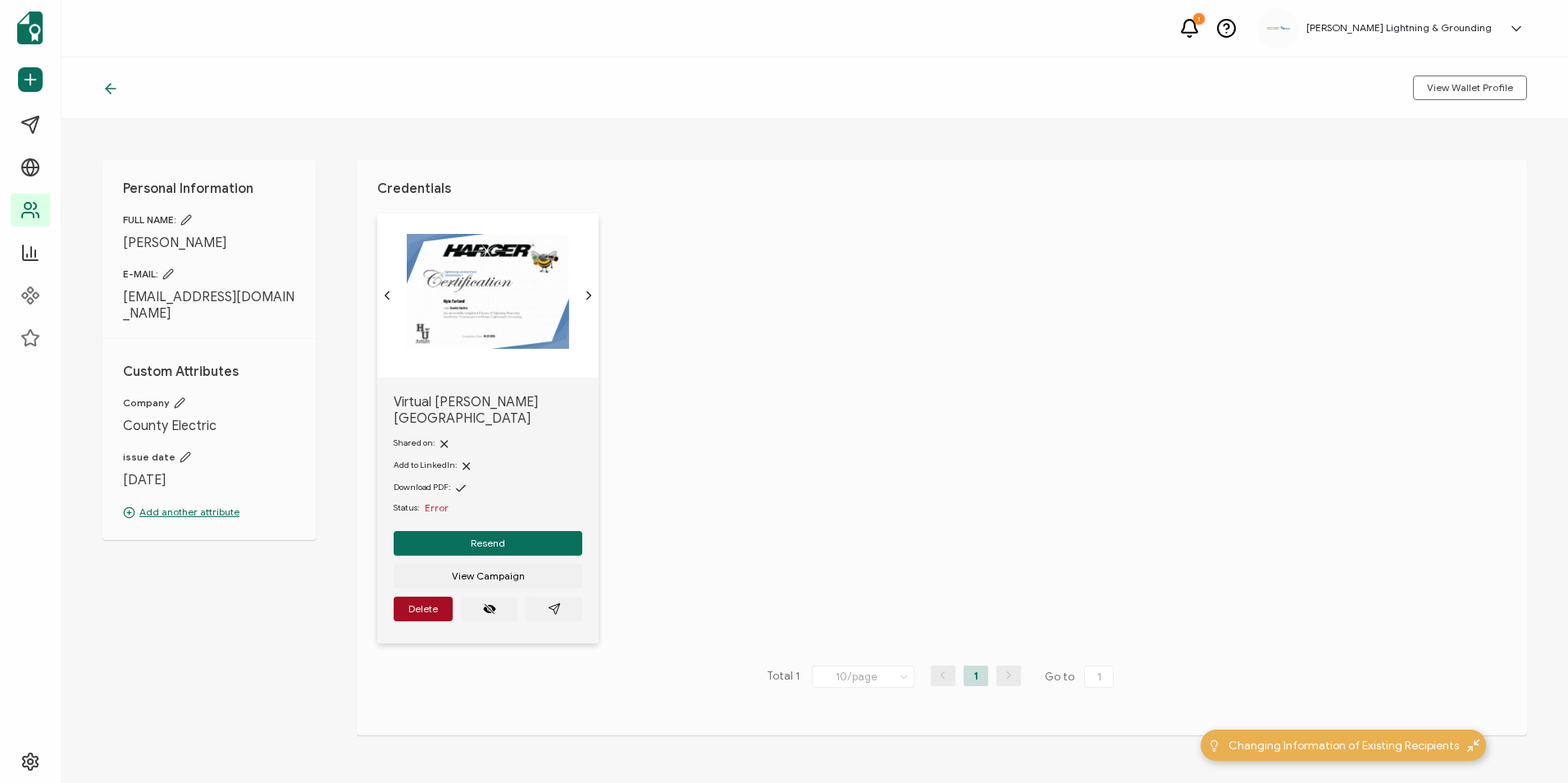
click at [491, 293] on img at bounding box center [488, 291] width 163 height 114
click at [546, 596] on button "button" at bounding box center [553, 609] width 56 height 25
click at [118, 88] on icon at bounding box center [111, 88] width 16 height 16
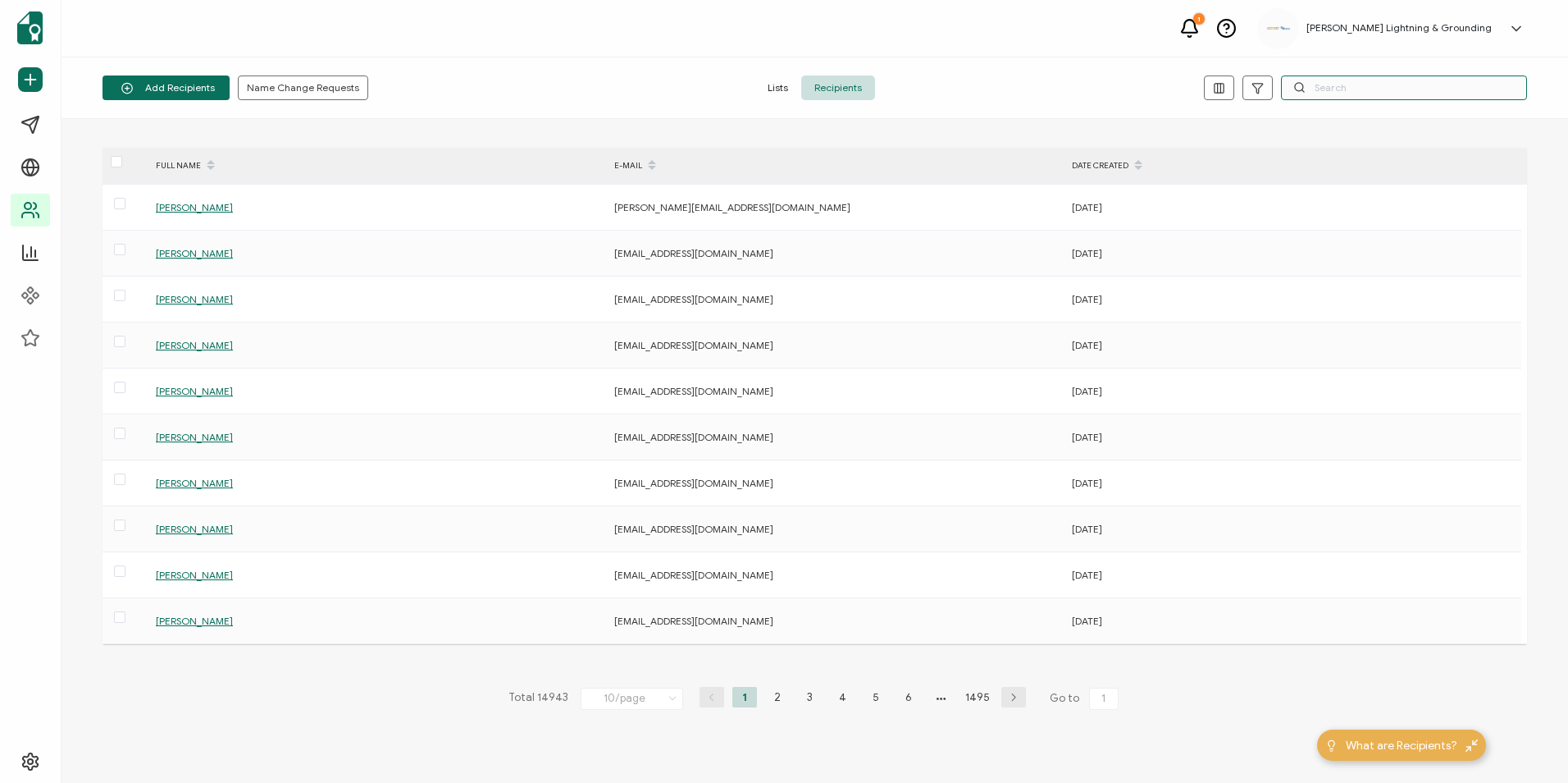
click at [1404, 94] on input "text" at bounding box center [1403, 88] width 246 height 25
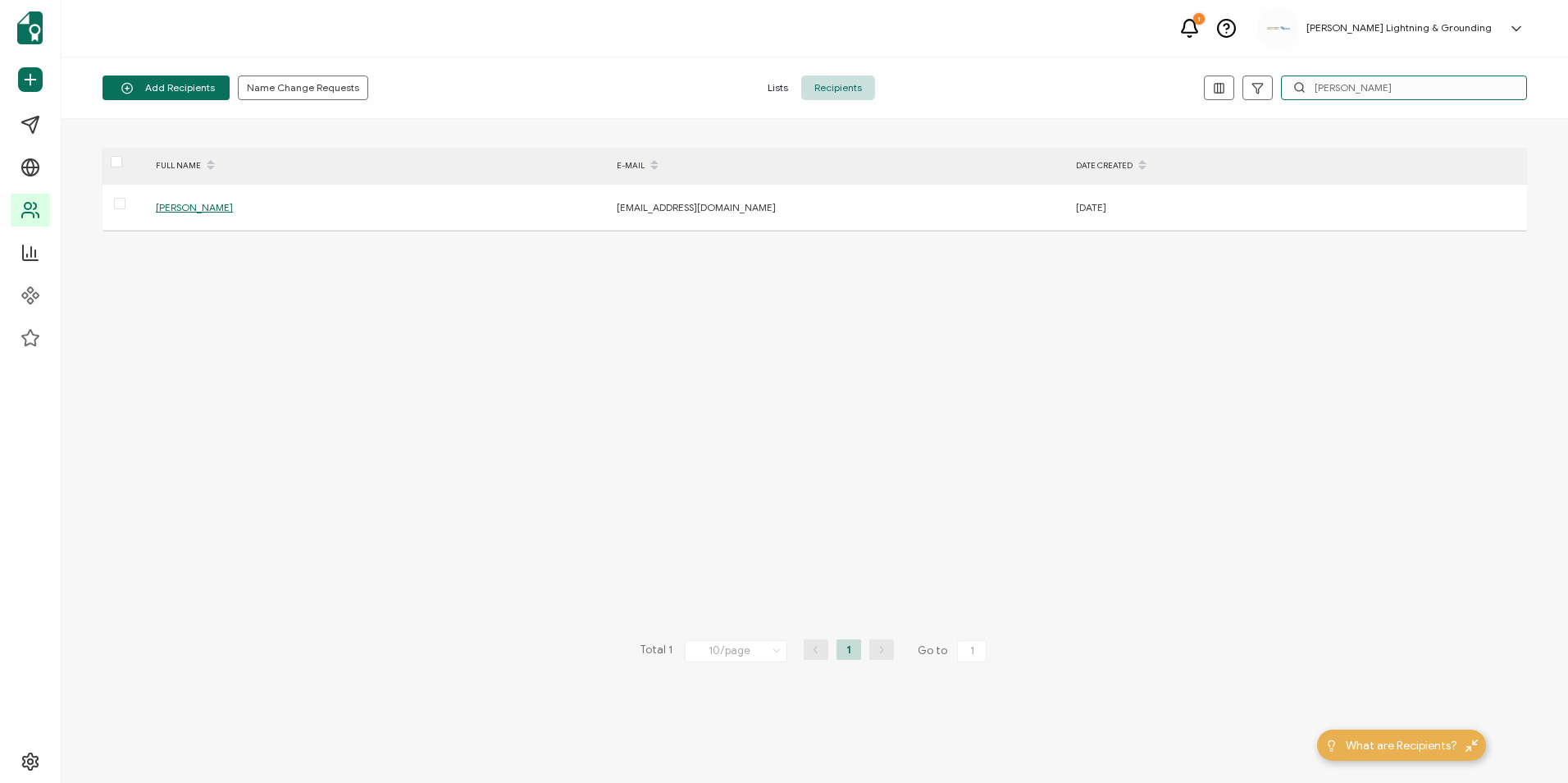
type input "[PERSON_NAME]"
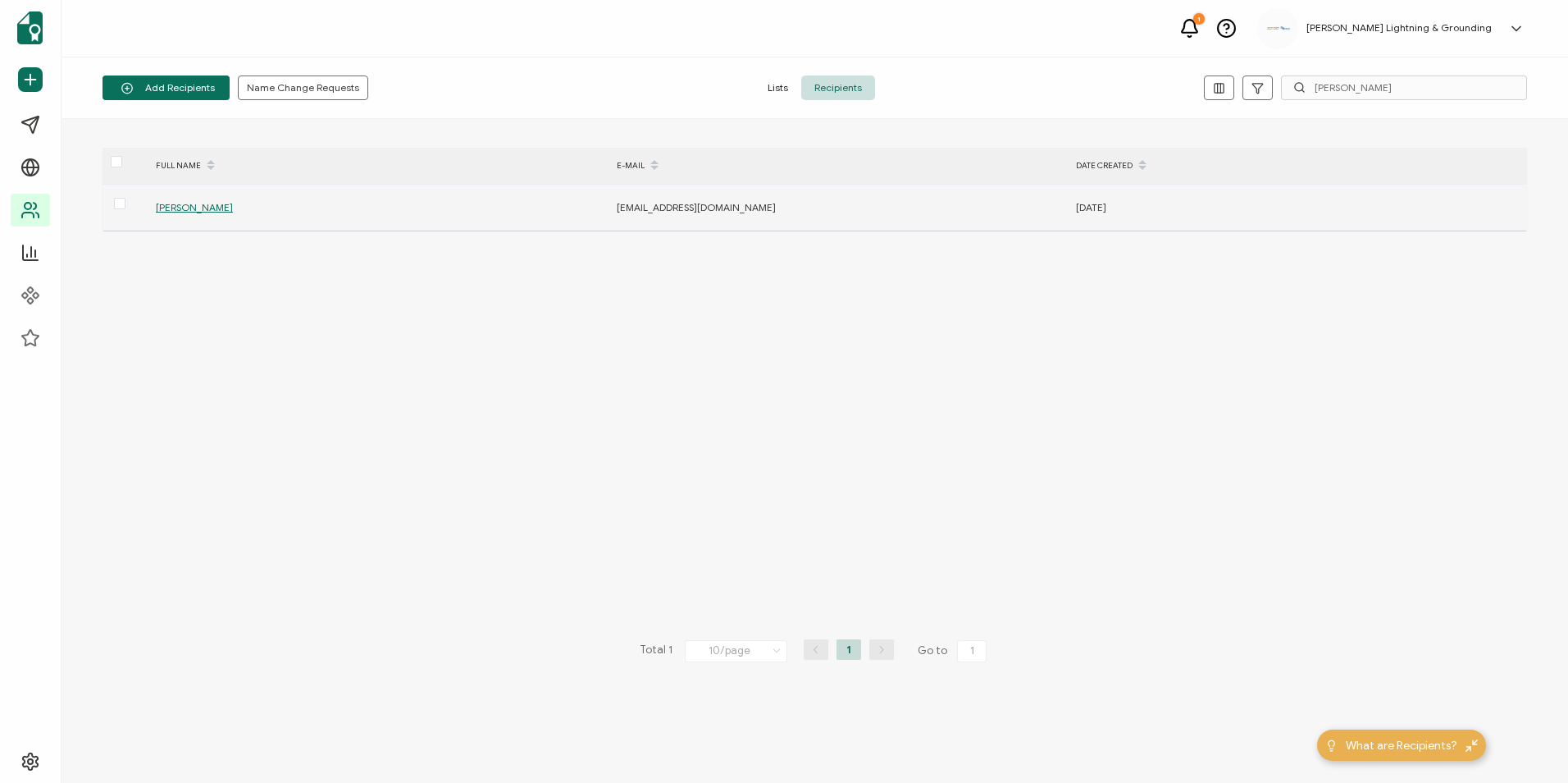
click at [175, 208] on span "[PERSON_NAME]" at bounding box center [194, 207] width 77 height 13
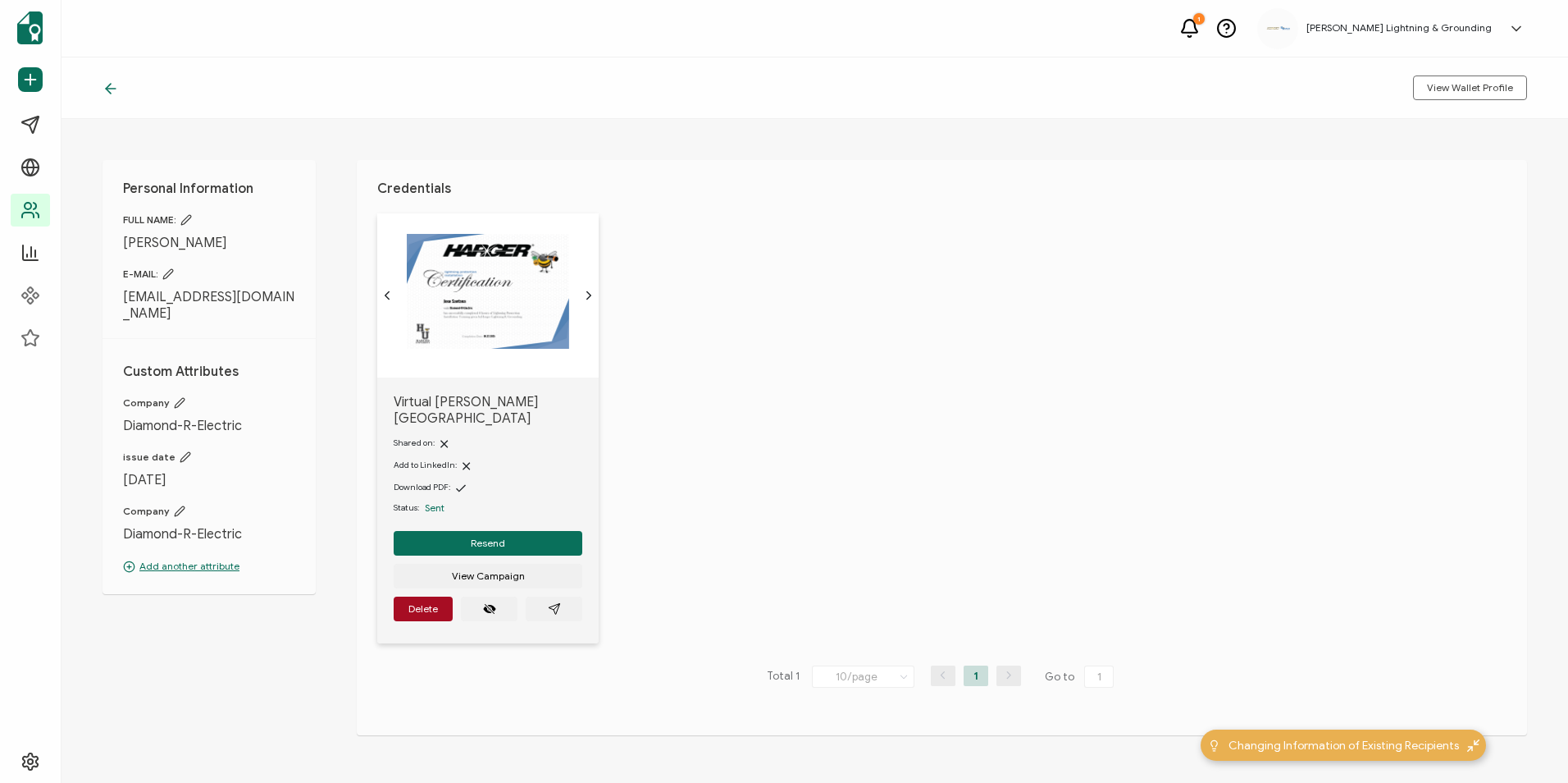
click at [121, 85] on div at bounding box center [115, 88] width 25 height 16
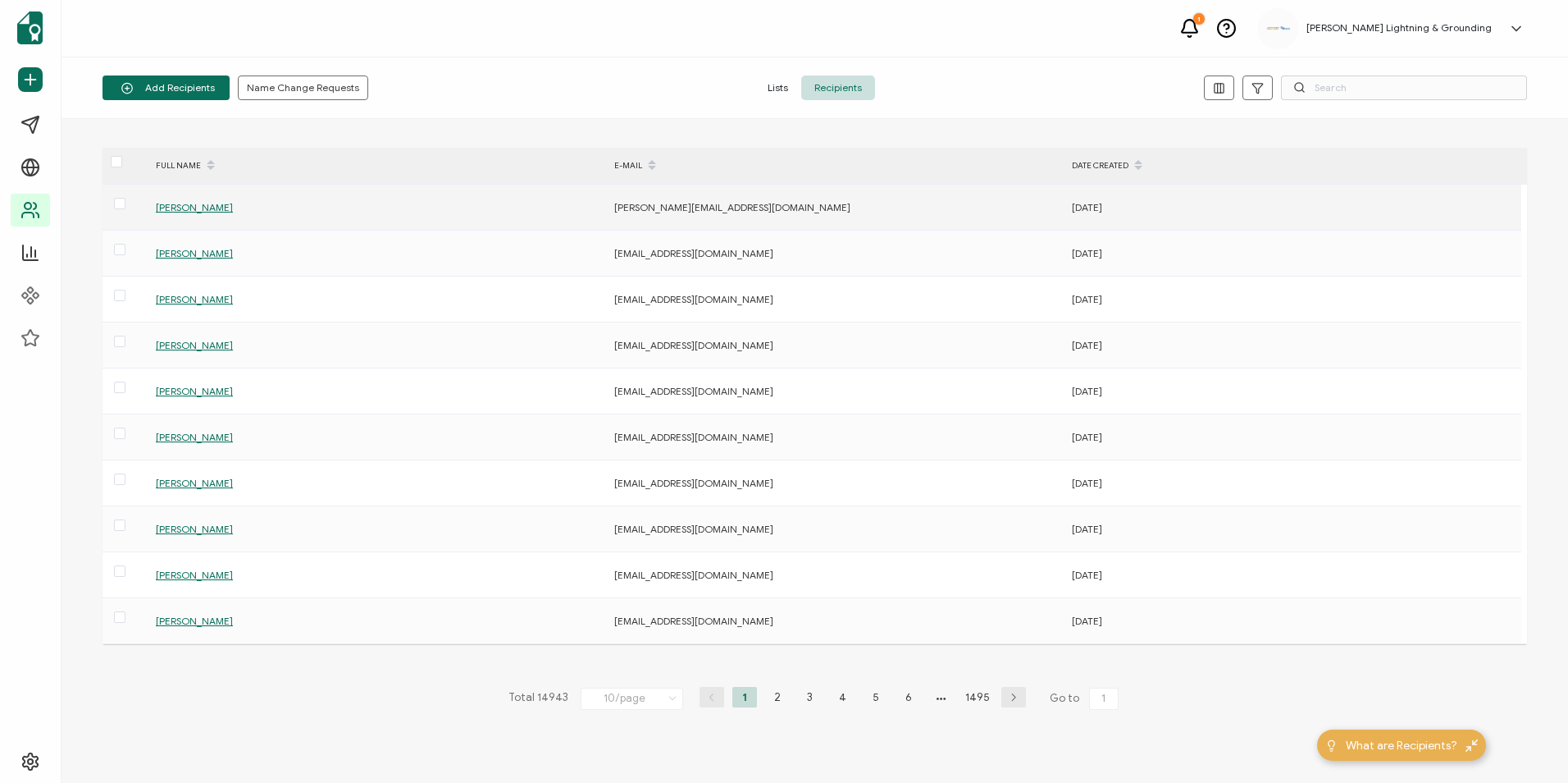
click at [160, 206] on span "[PERSON_NAME]" at bounding box center [194, 207] width 77 height 13
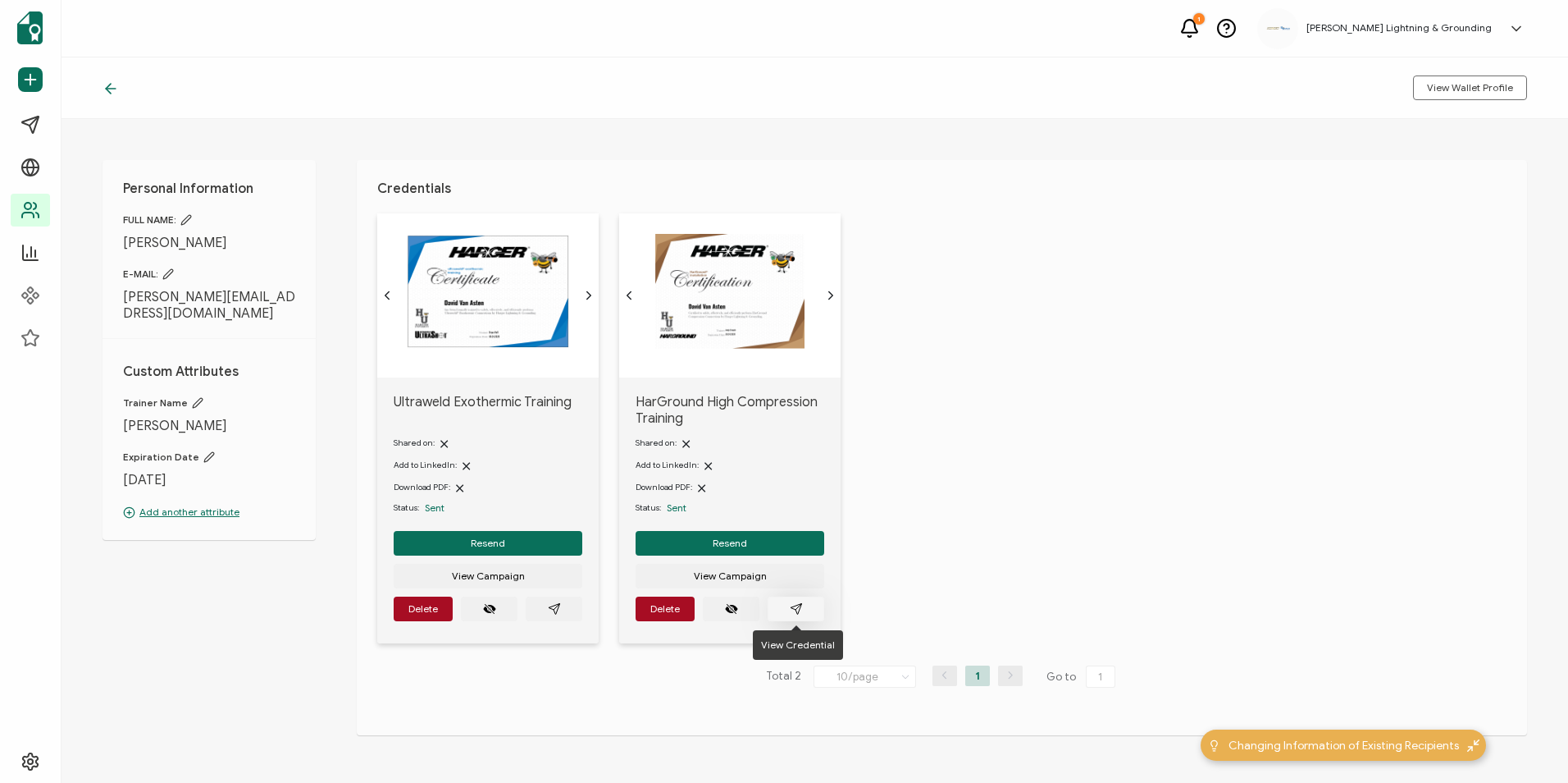
click at [793, 602] on icon "paper plane outline" at bounding box center [796, 609] width 13 height 13
